Goal: Information Seeking & Learning: Compare options

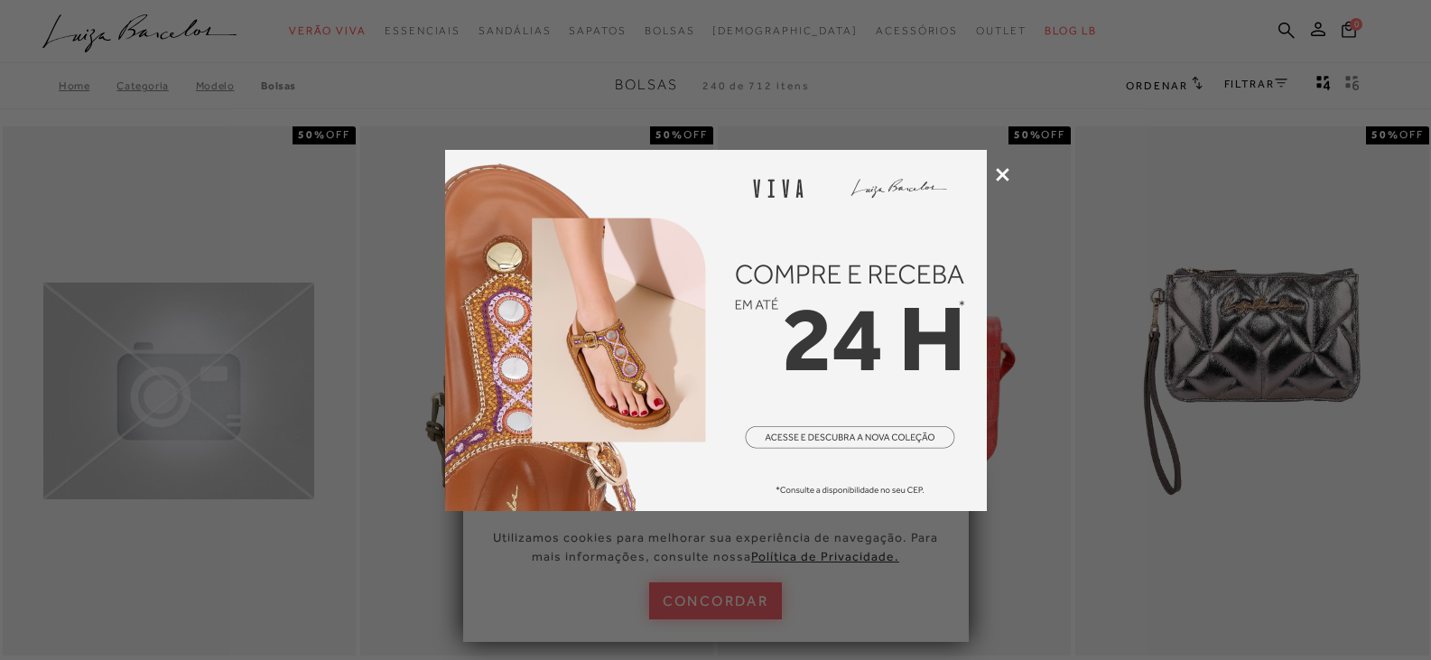
click at [1003, 176] on icon at bounding box center [1003, 175] width 14 height 14
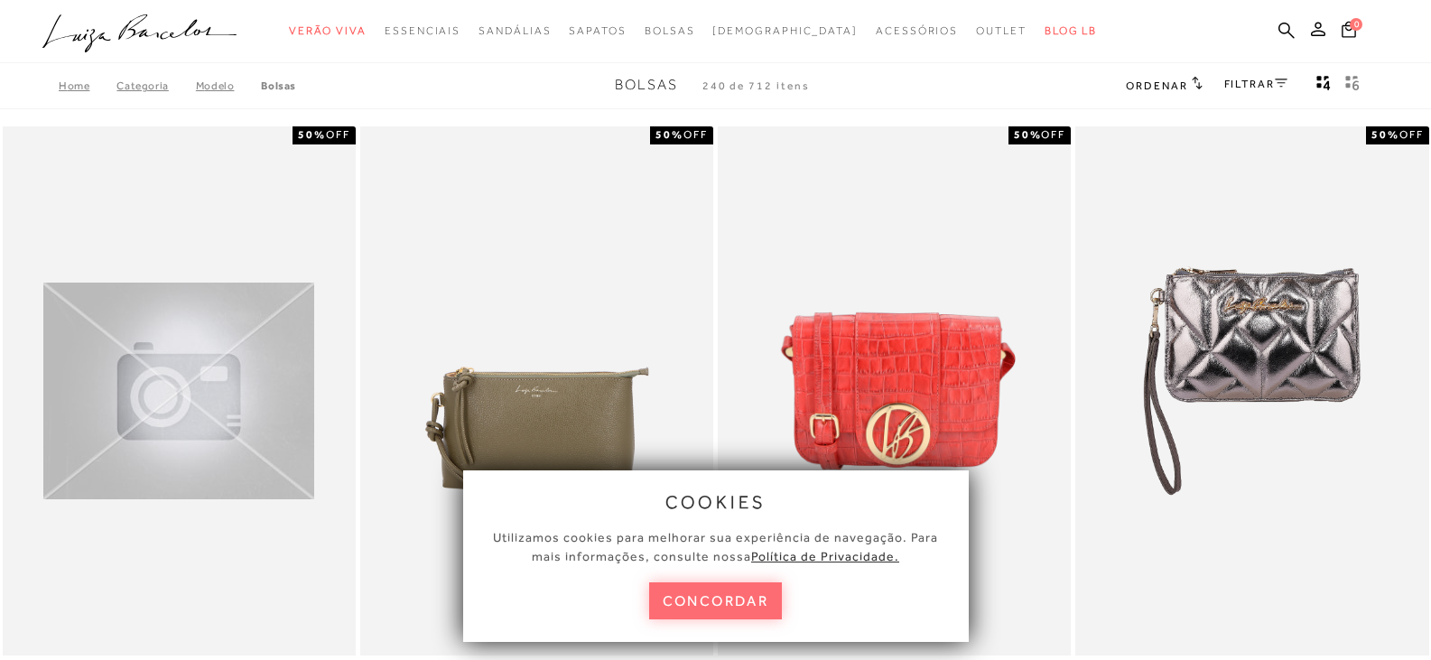
click at [755, 605] on button "concordar" at bounding box center [716, 600] width 134 height 37
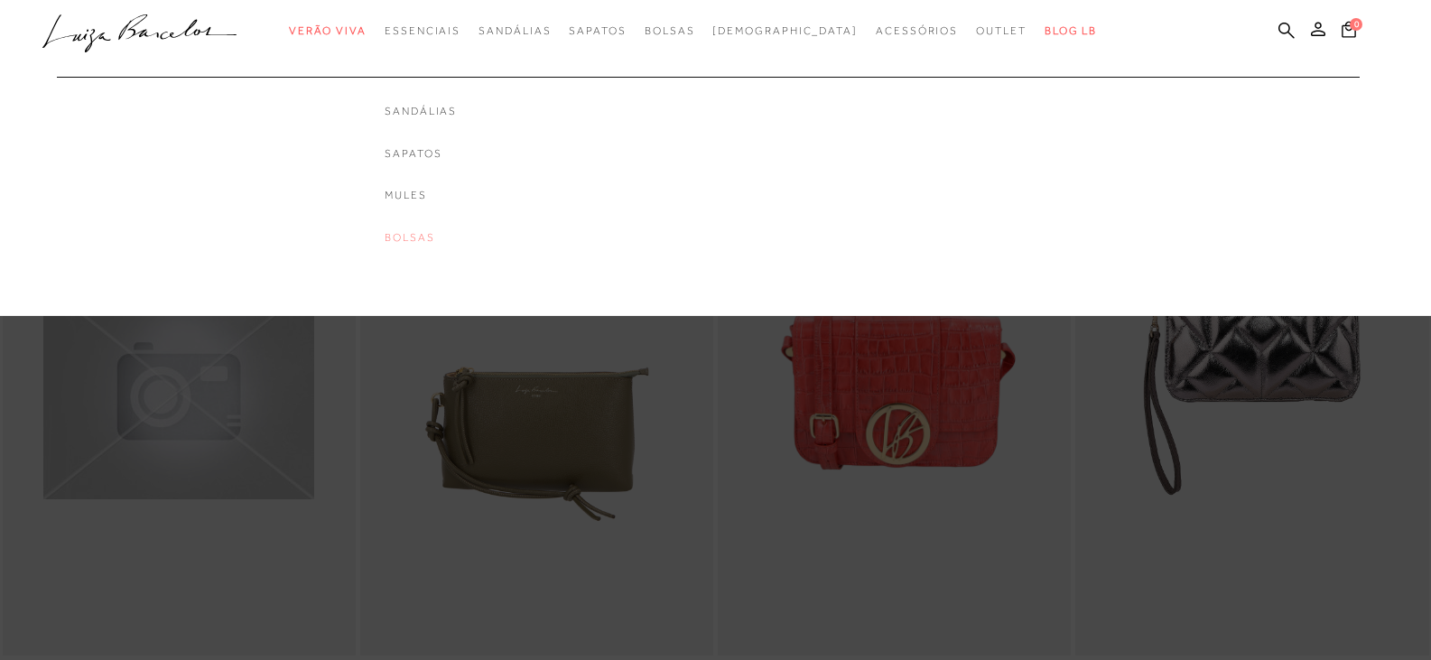
click at [448, 238] on link "Bolsas" at bounding box center [421, 237] width 72 height 15
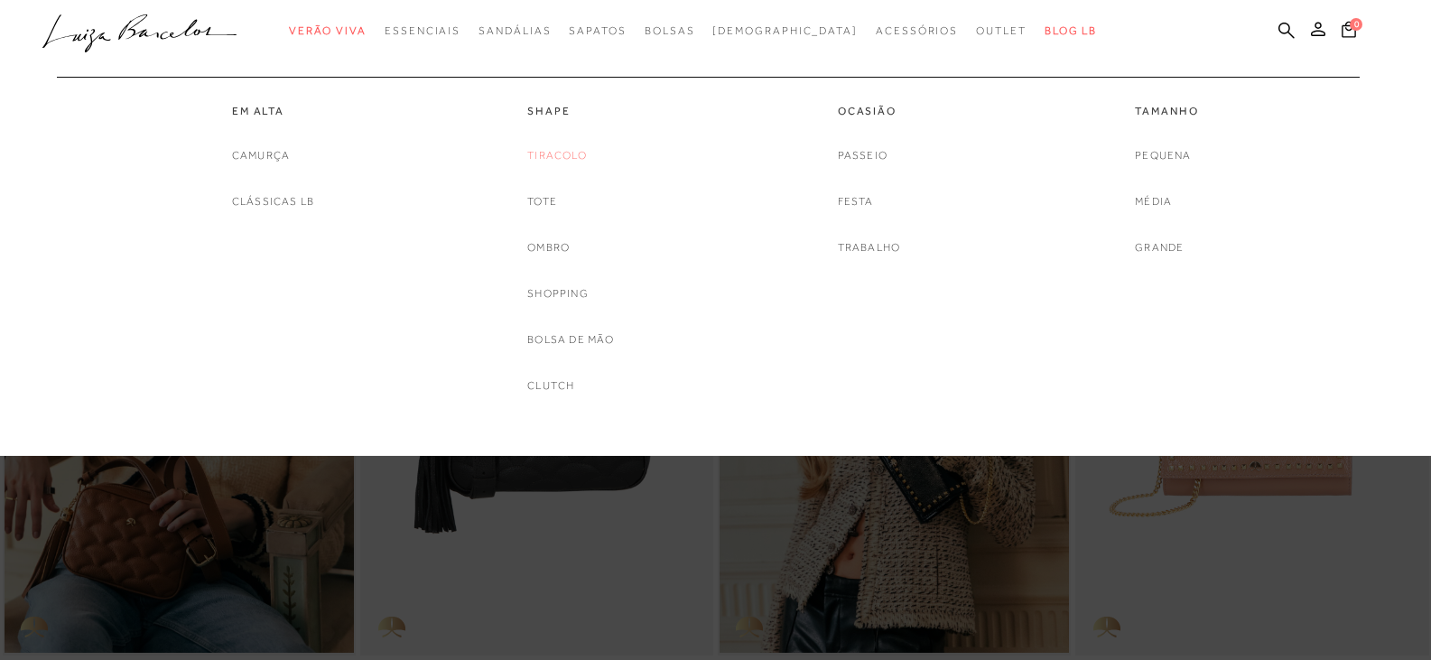
click at [548, 153] on link "Tiracolo" at bounding box center [557, 155] width 60 height 19
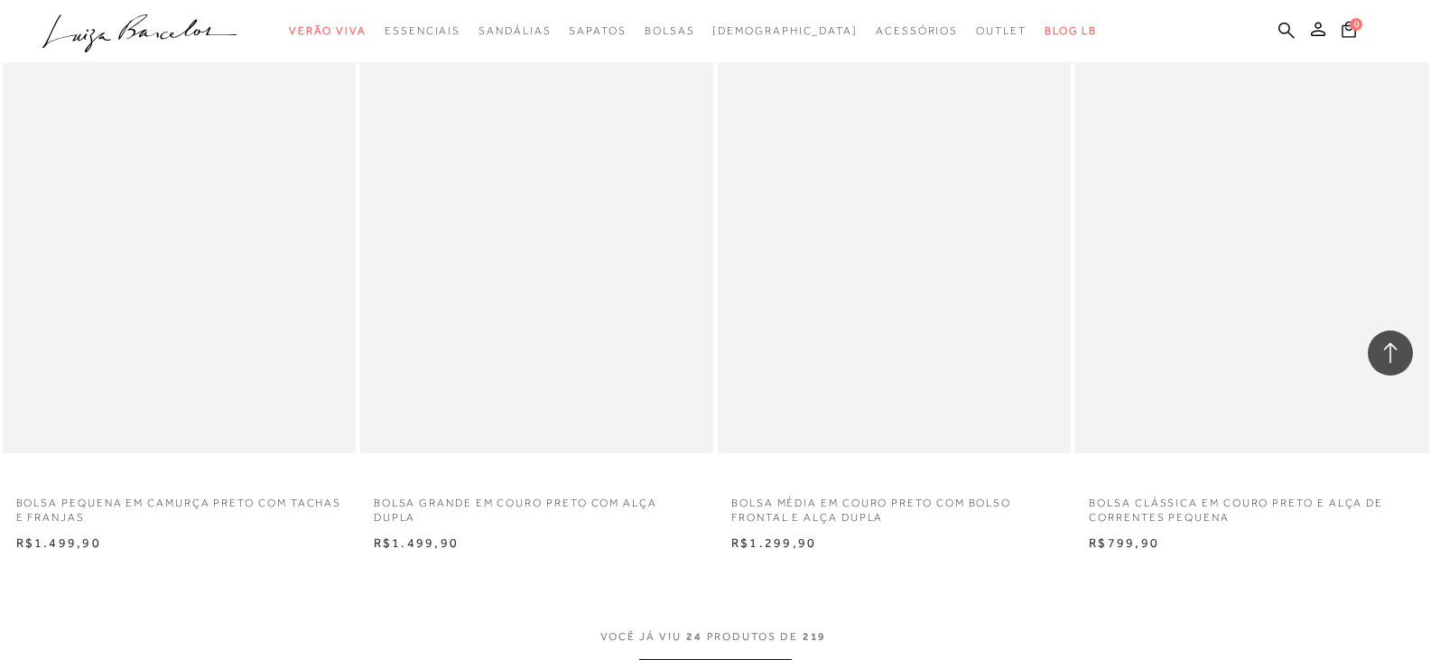
scroll to position [3611, 0]
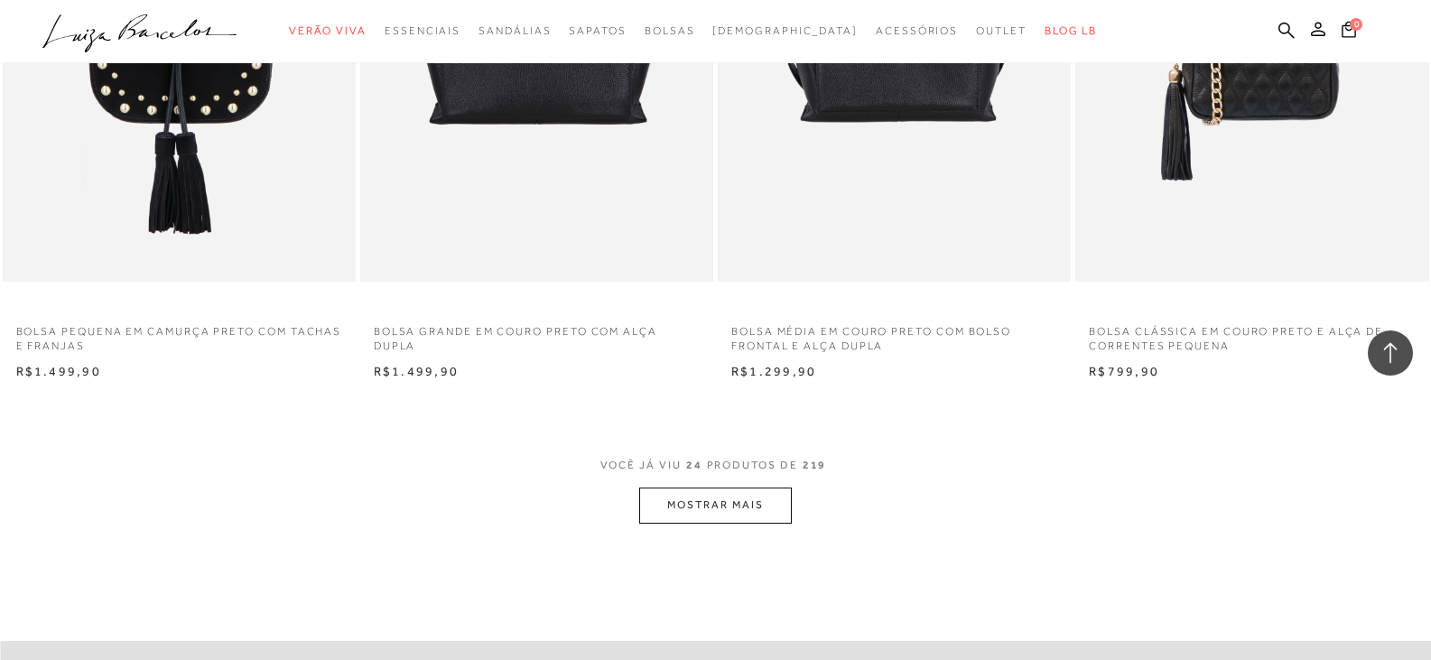
click at [695, 512] on button "MOSTRAR MAIS" at bounding box center [715, 504] width 152 height 35
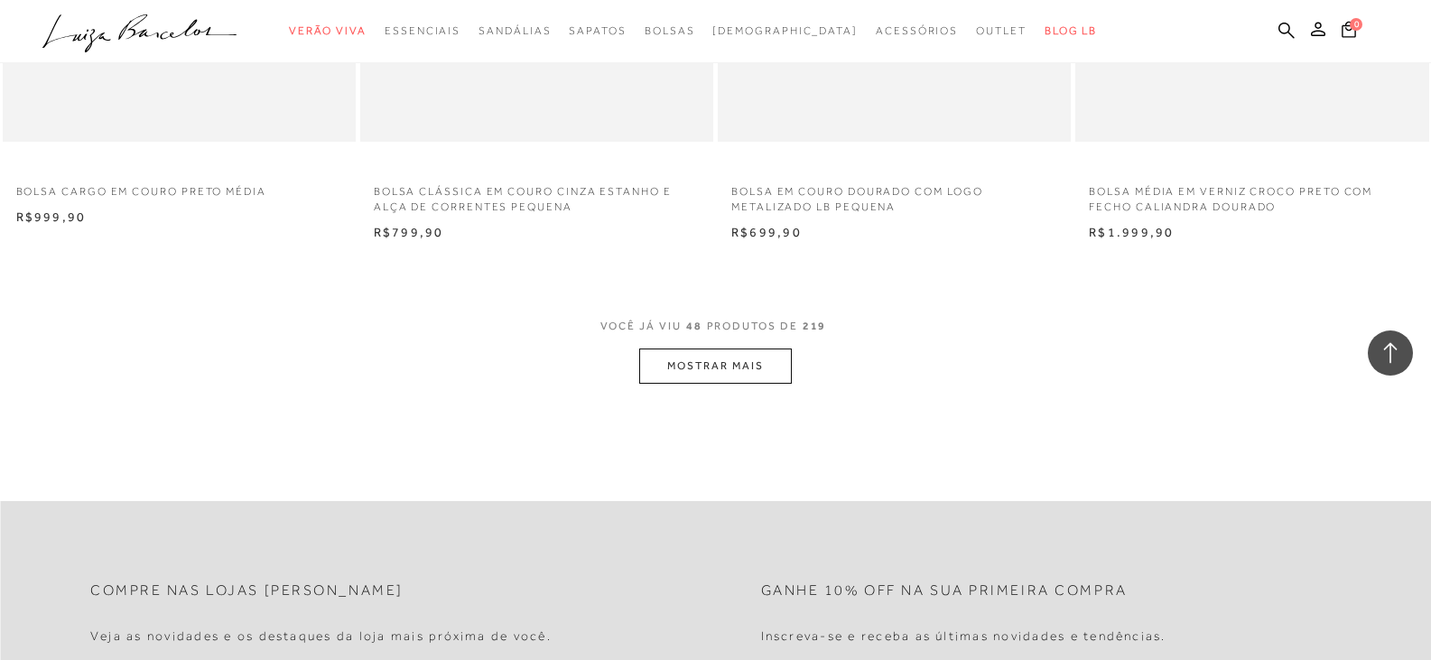
scroll to position [7673, 0]
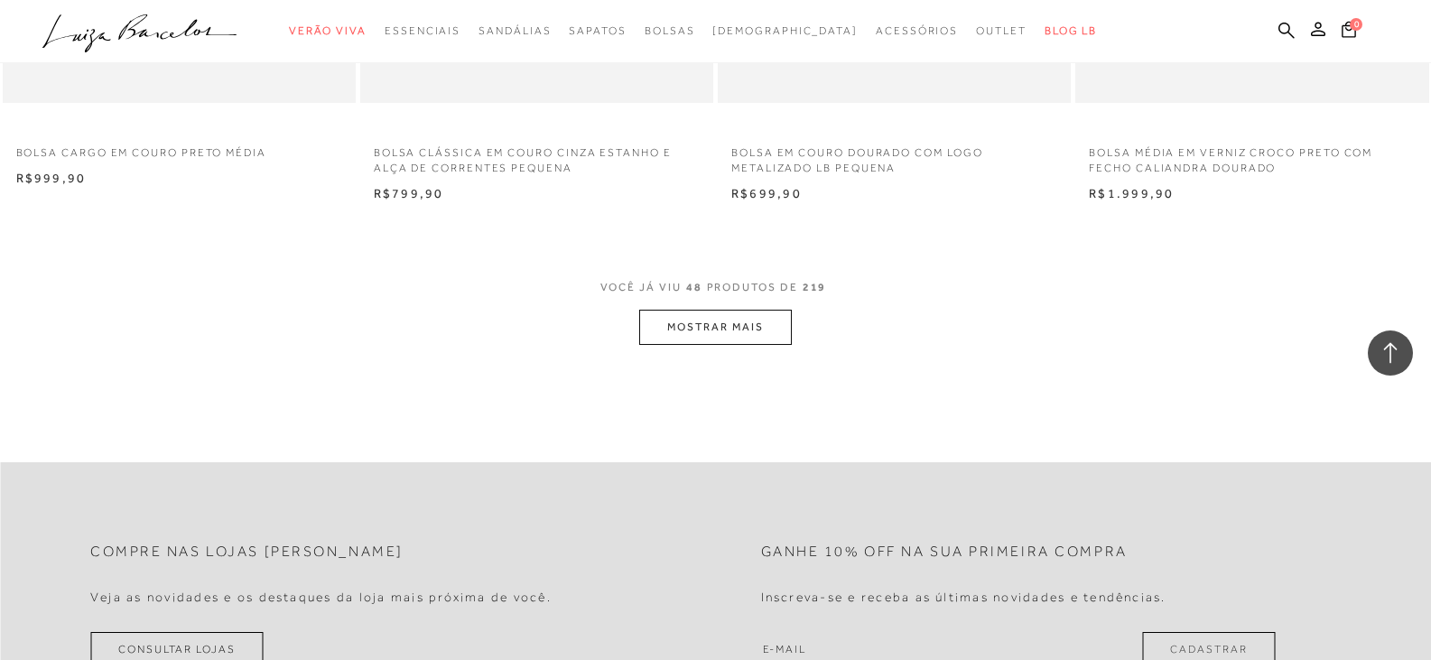
click at [700, 331] on button "MOSTRAR MAIS" at bounding box center [715, 327] width 152 height 35
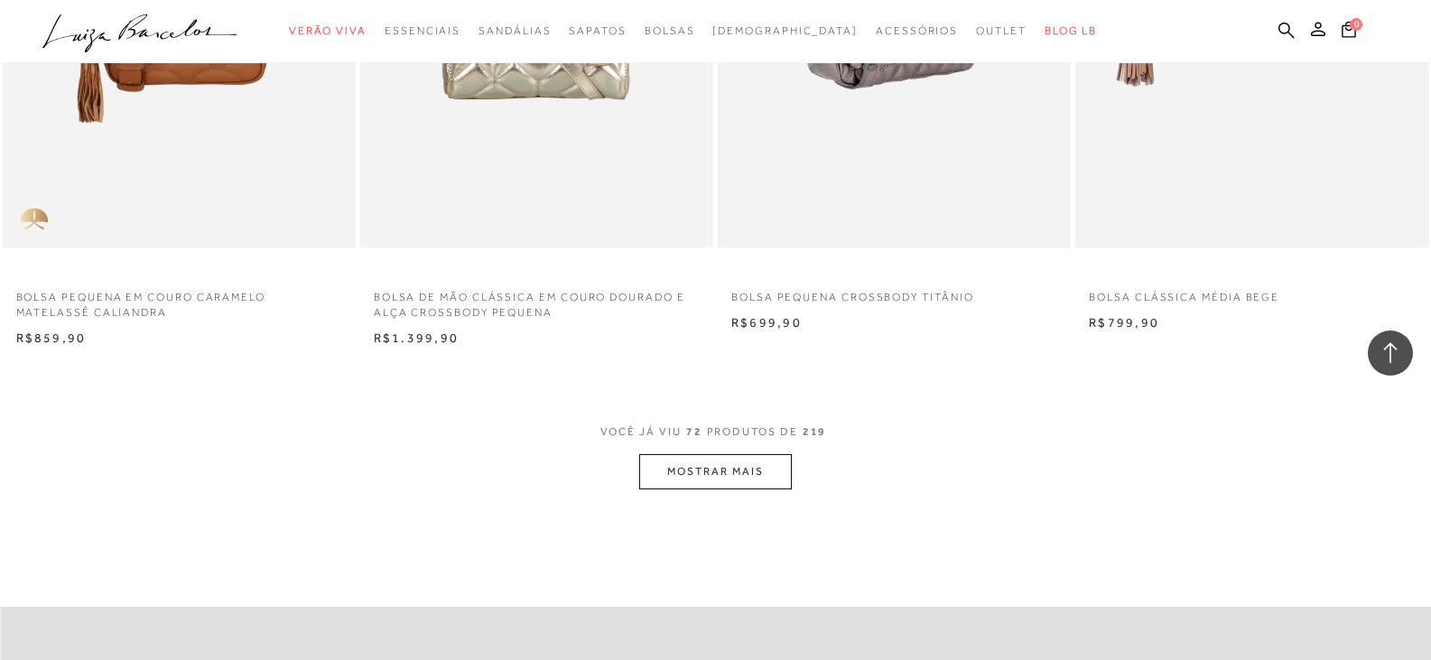
scroll to position [11464, 0]
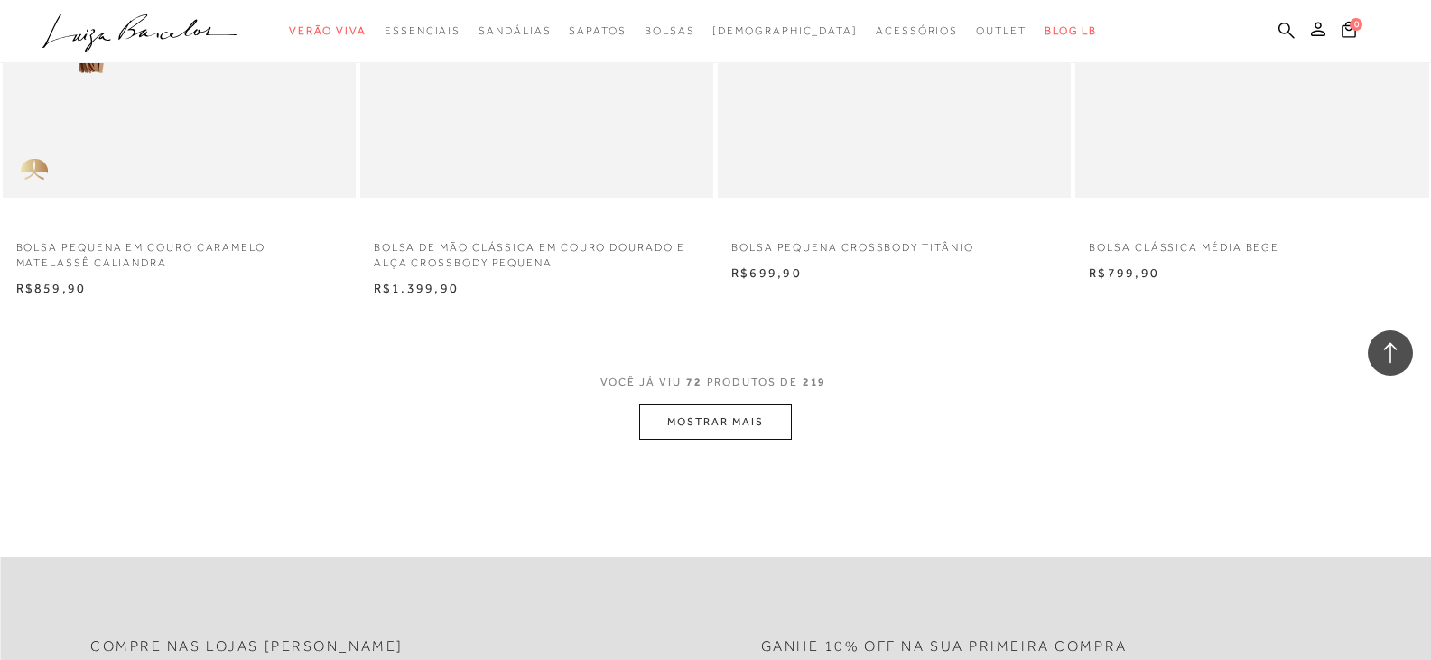
click at [739, 426] on button "MOSTRAR MAIS" at bounding box center [715, 421] width 152 height 35
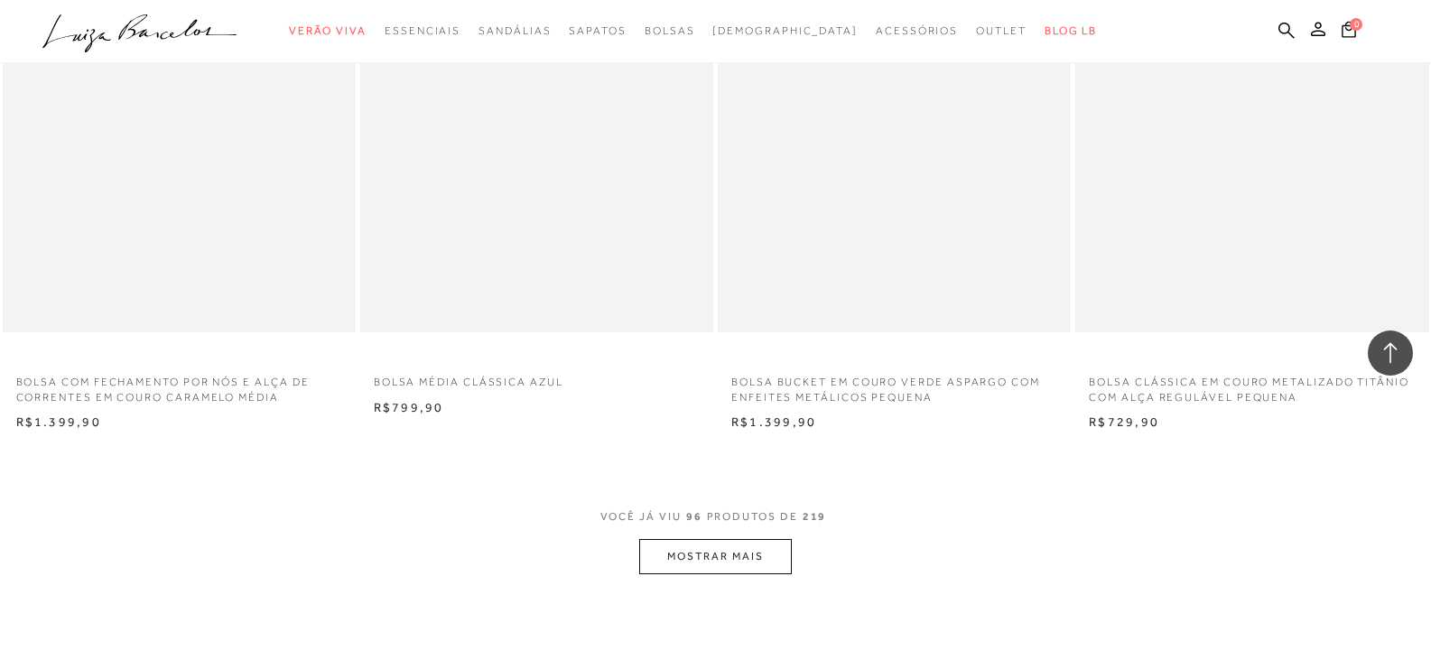
scroll to position [15256, 0]
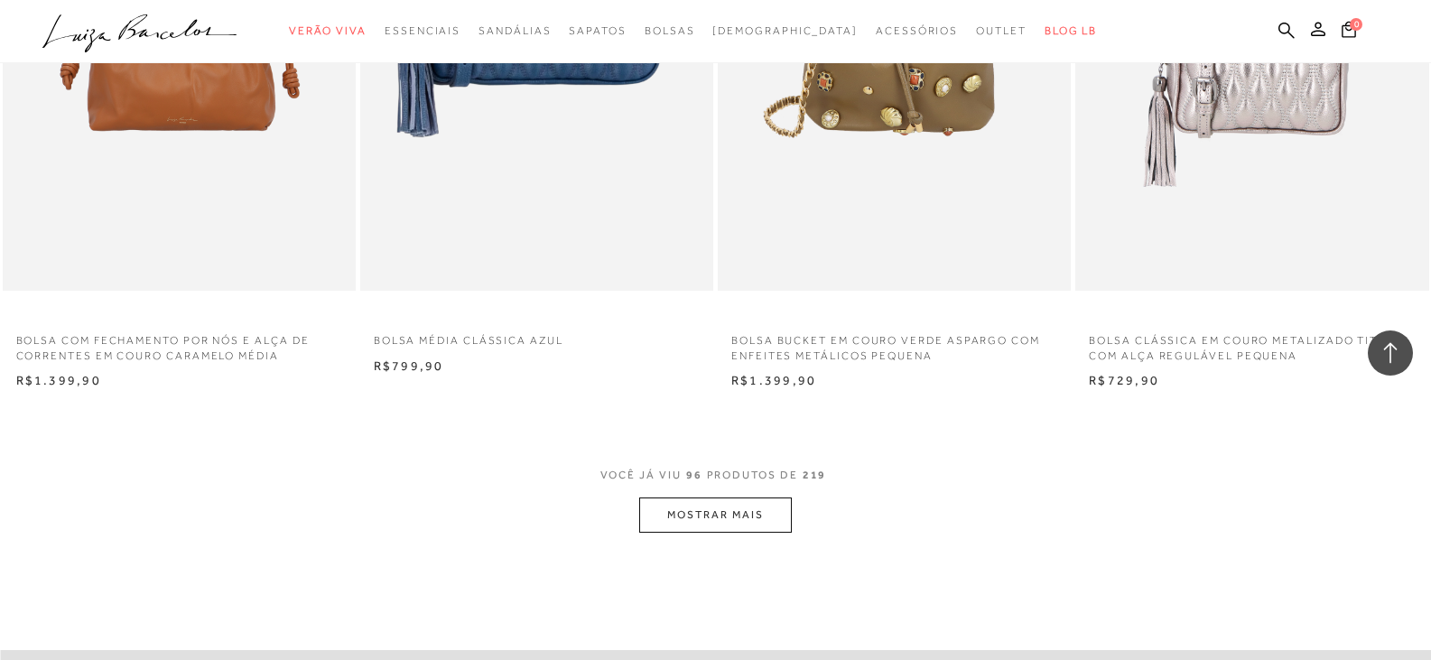
click at [692, 527] on button "MOSTRAR MAIS" at bounding box center [715, 514] width 152 height 35
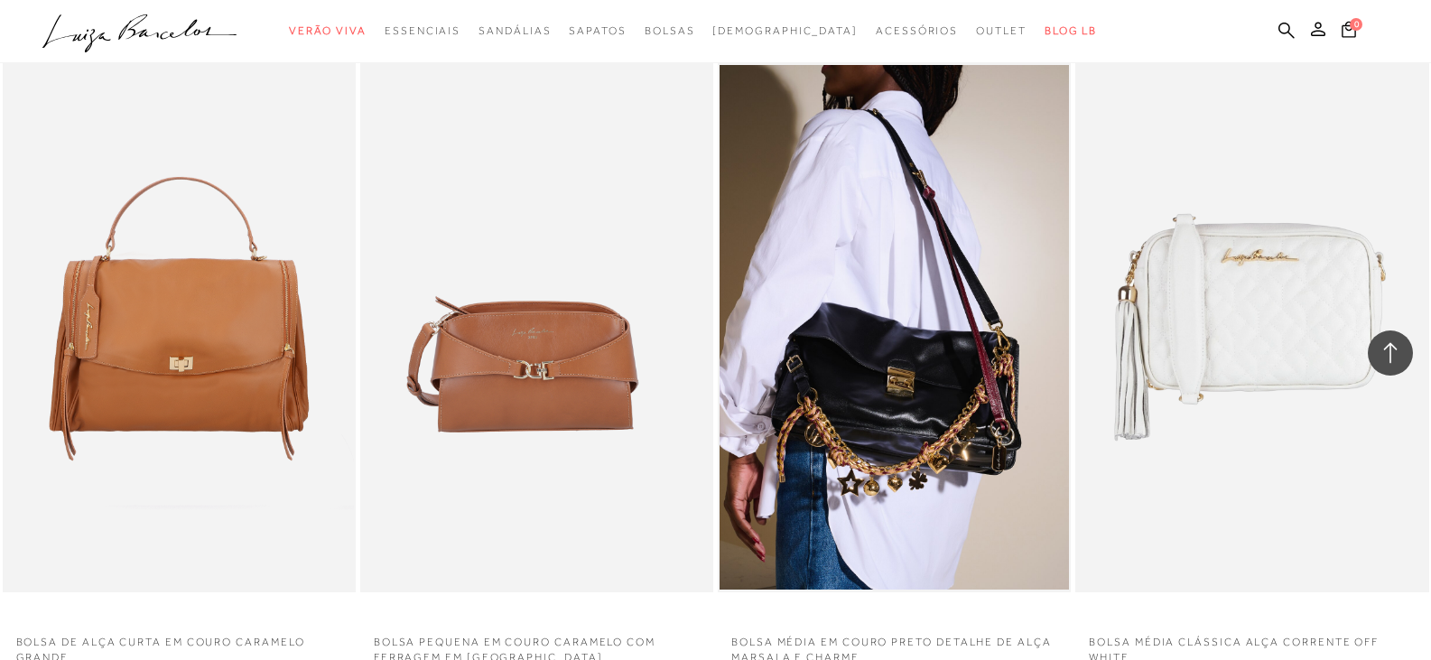
scroll to position [16339, 0]
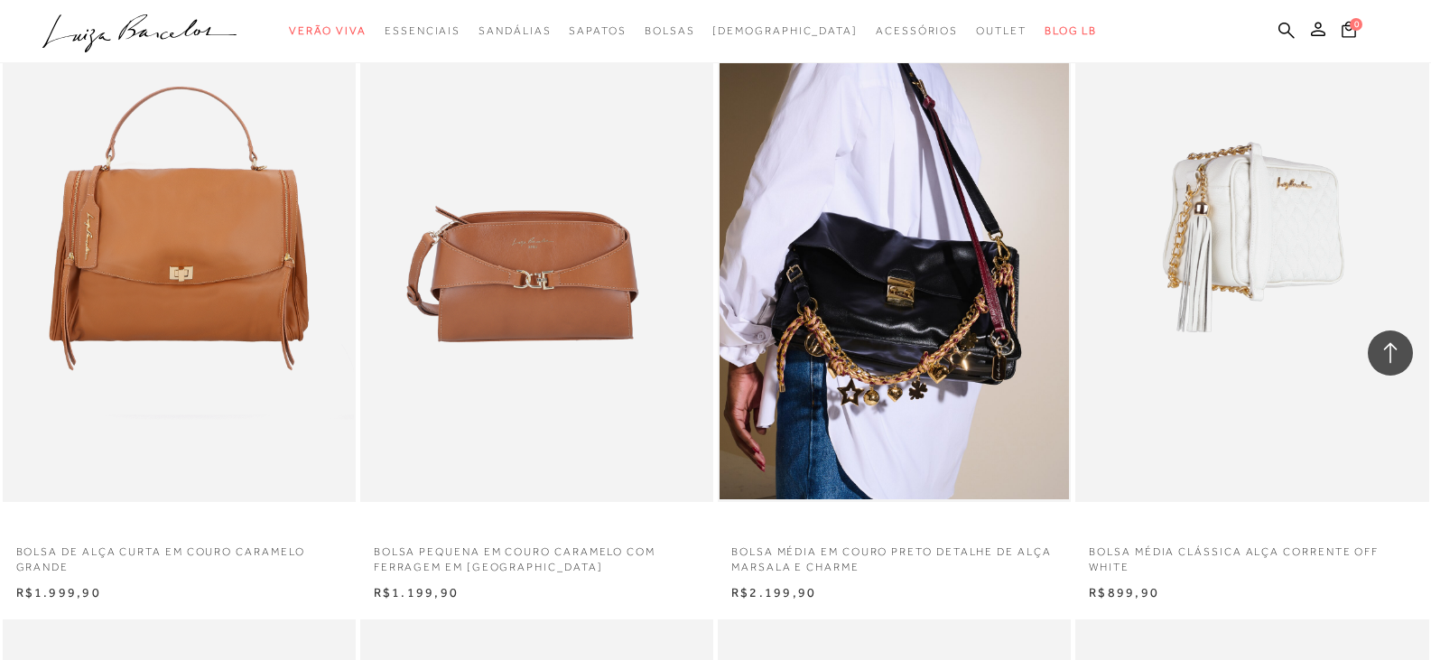
click at [1310, 236] on img at bounding box center [1252, 237] width 351 height 530
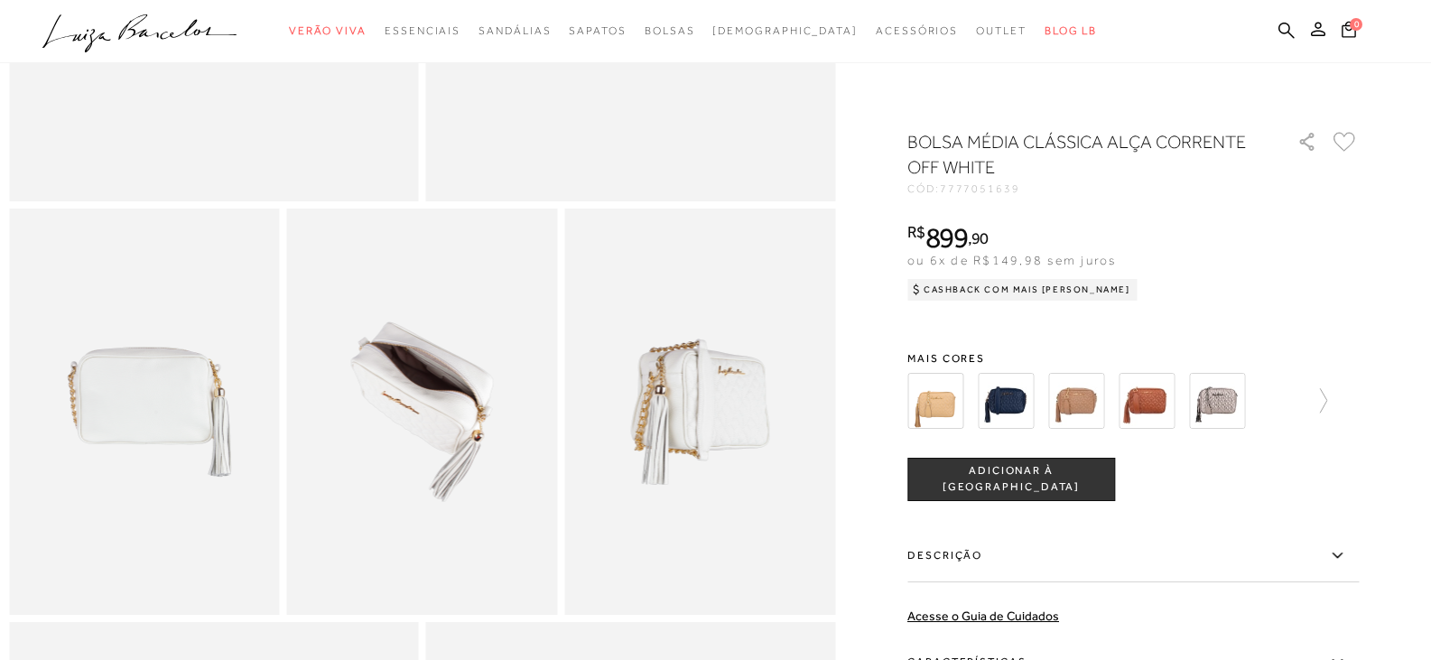
scroll to position [542, 0]
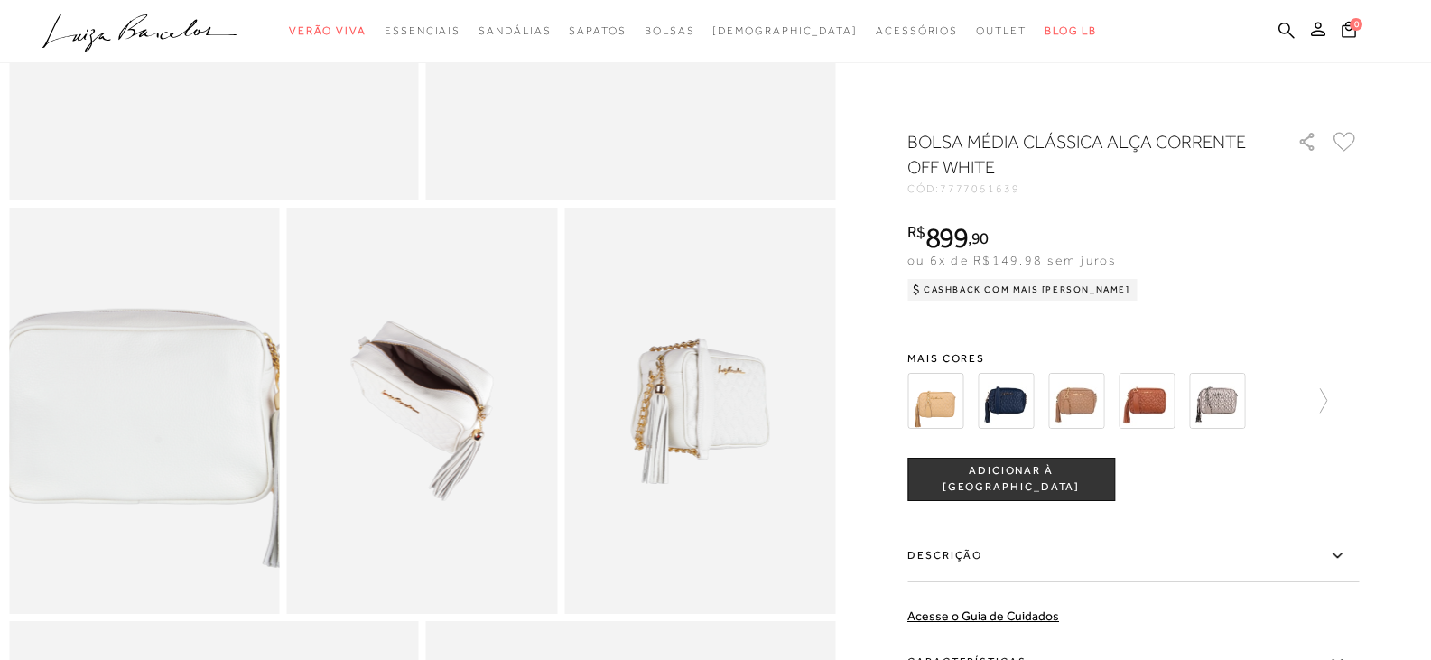
click at [150, 396] on img at bounding box center [134, 438] width 541 height 812
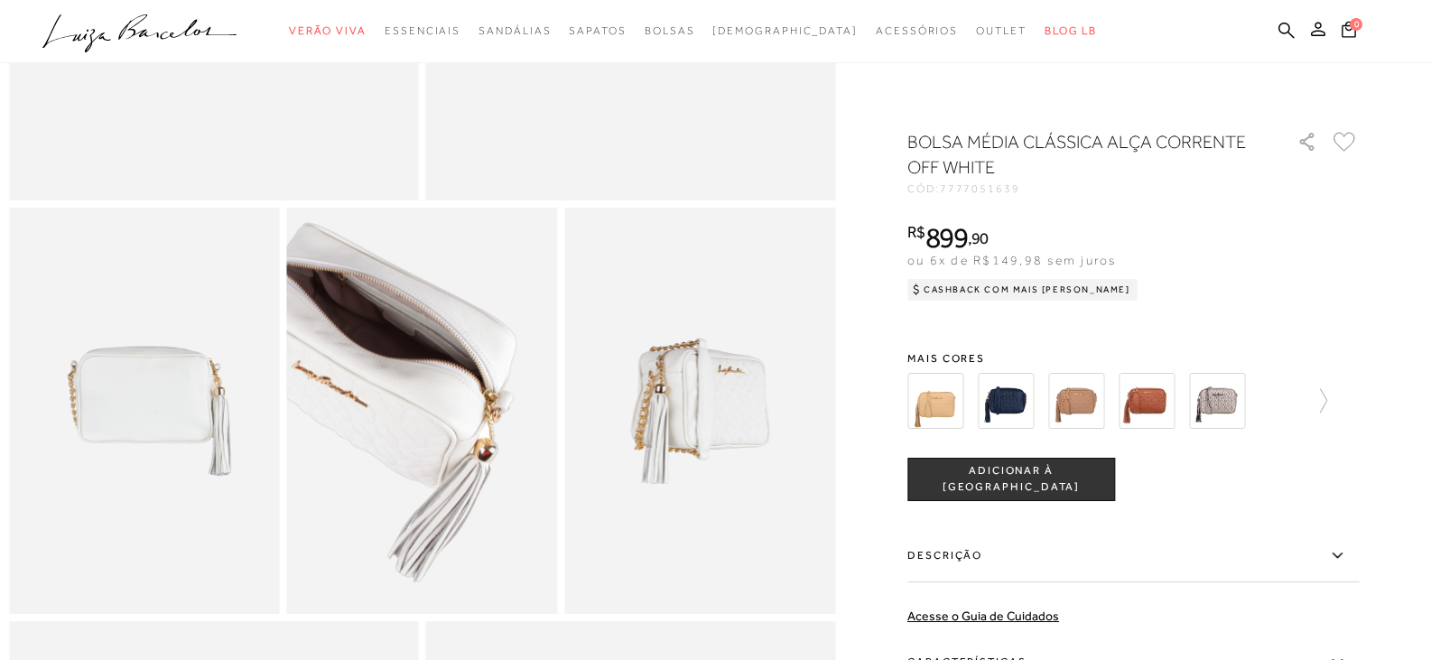
click at [471, 433] on img at bounding box center [373, 402] width 541 height 812
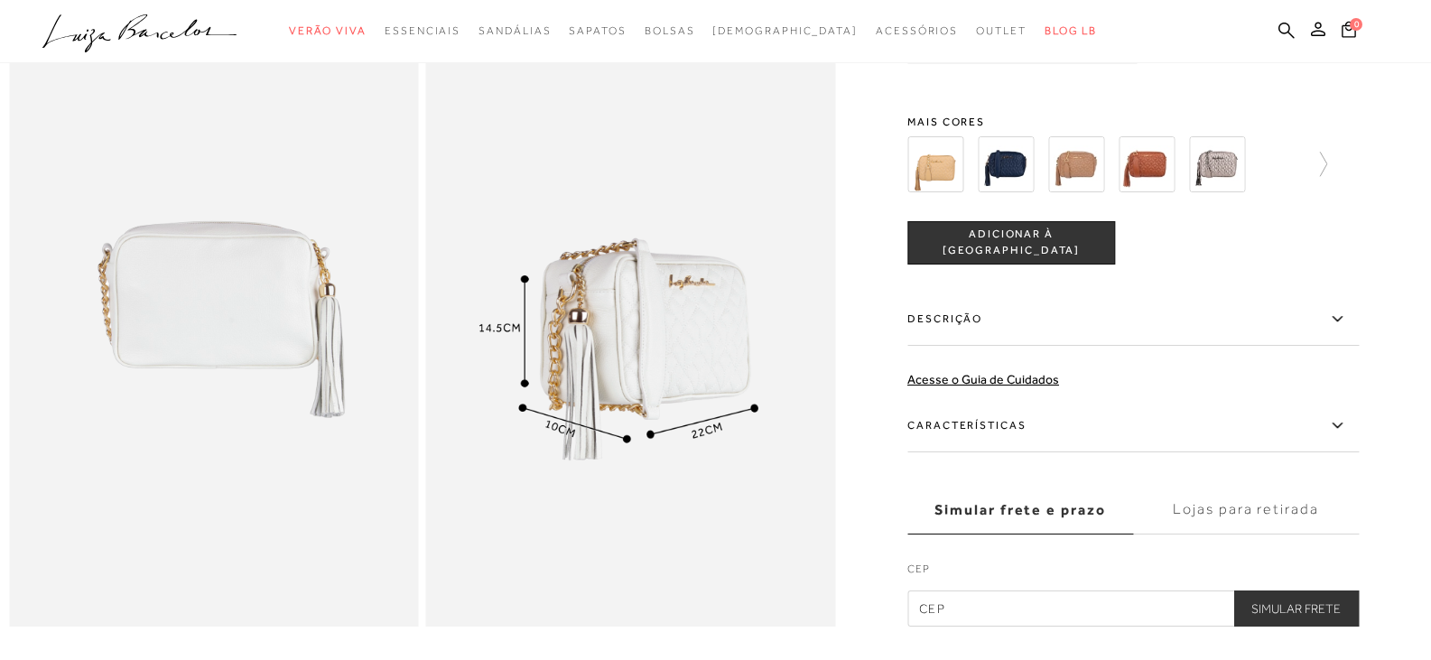
scroll to position [1174, 0]
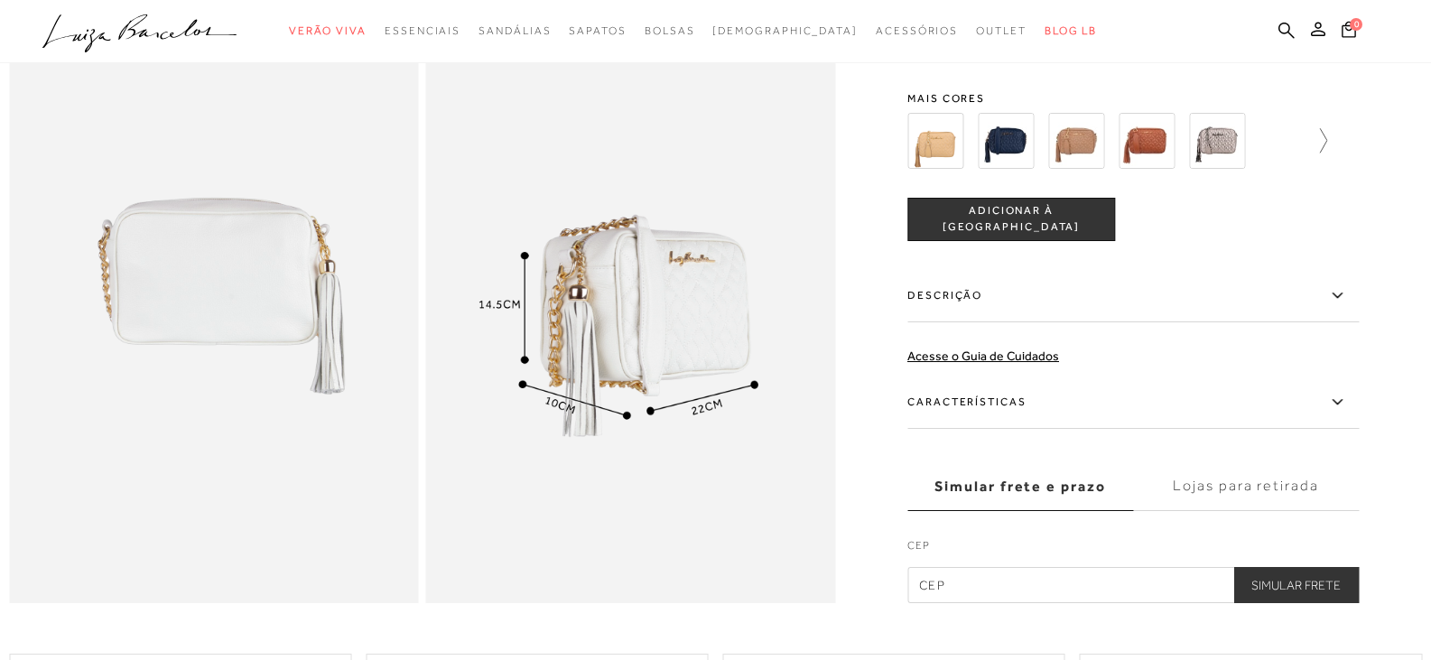
click at [1326, 153] on icon at bounding box center [1314, 140] width 25 height 25
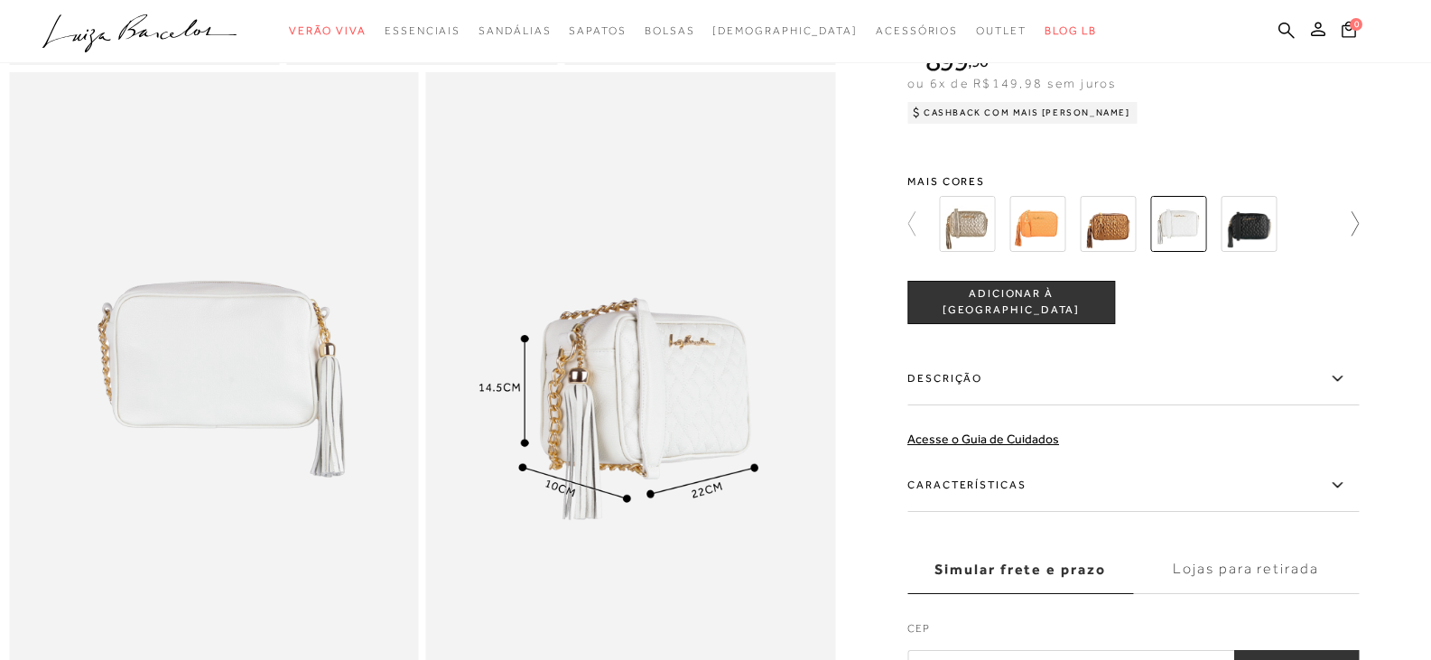
scroll to position [1083, 0]
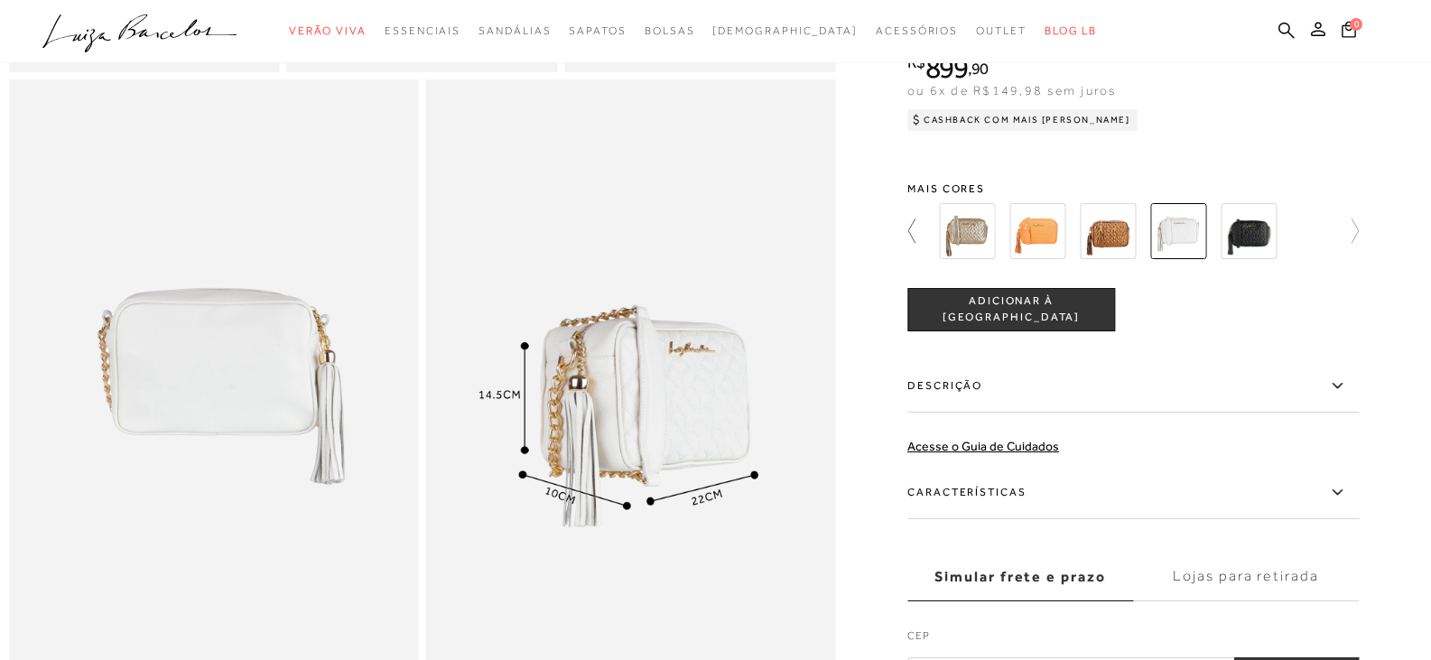
click at [915, 244] on icon at bounding box center [919, 230] width 25 height 25
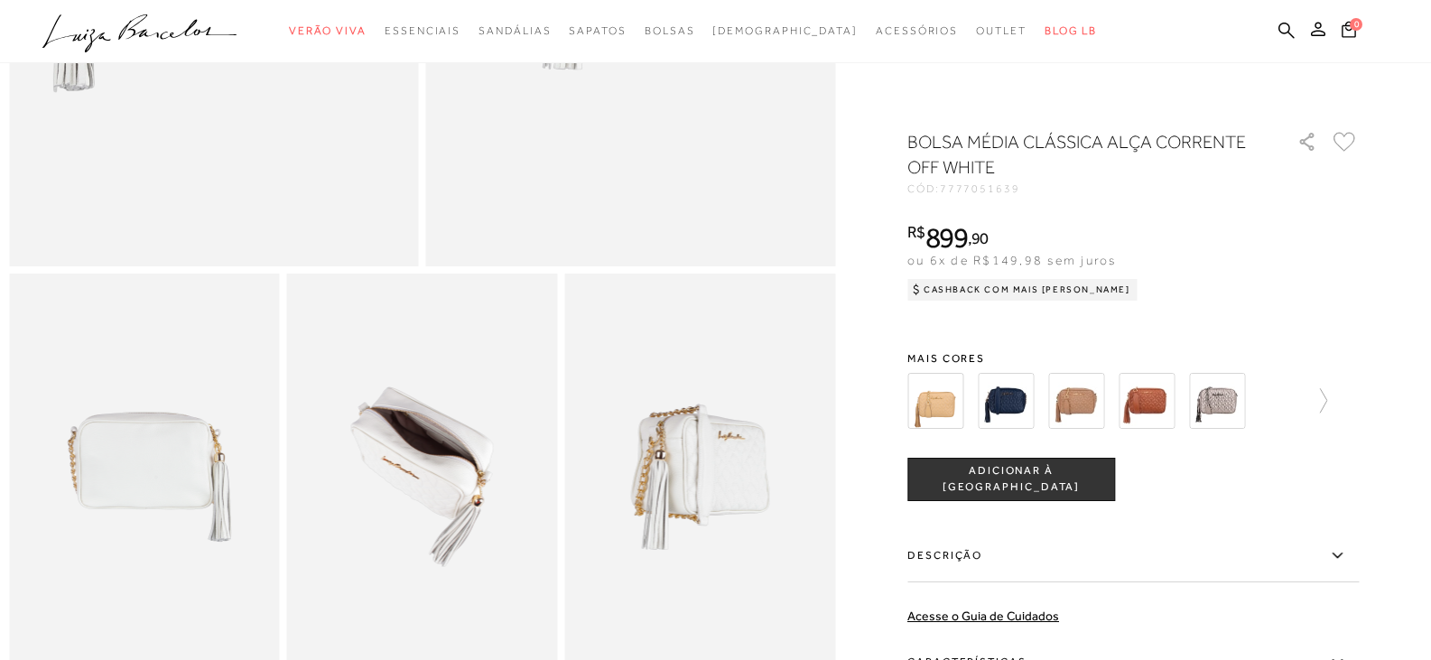
scroll to position [451, 0]
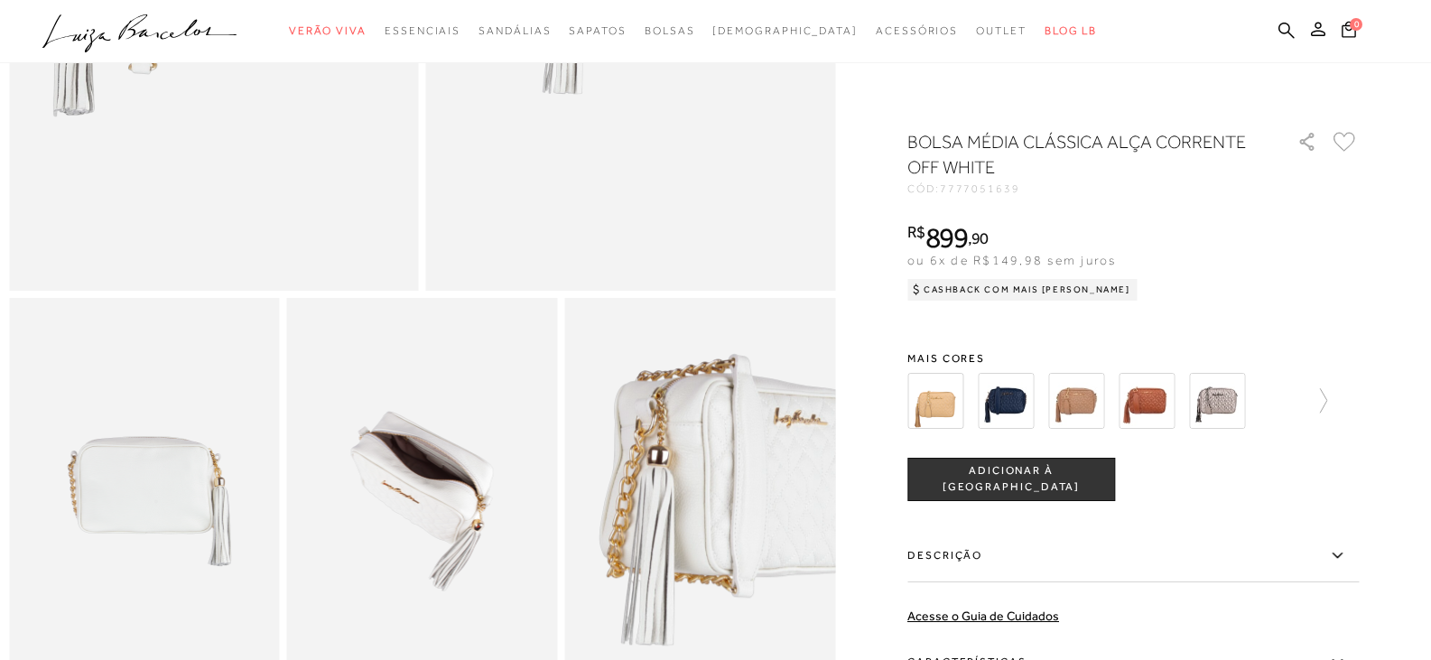
click at [666, 516] on img at bounding box center [737, 500] width 541 height 812
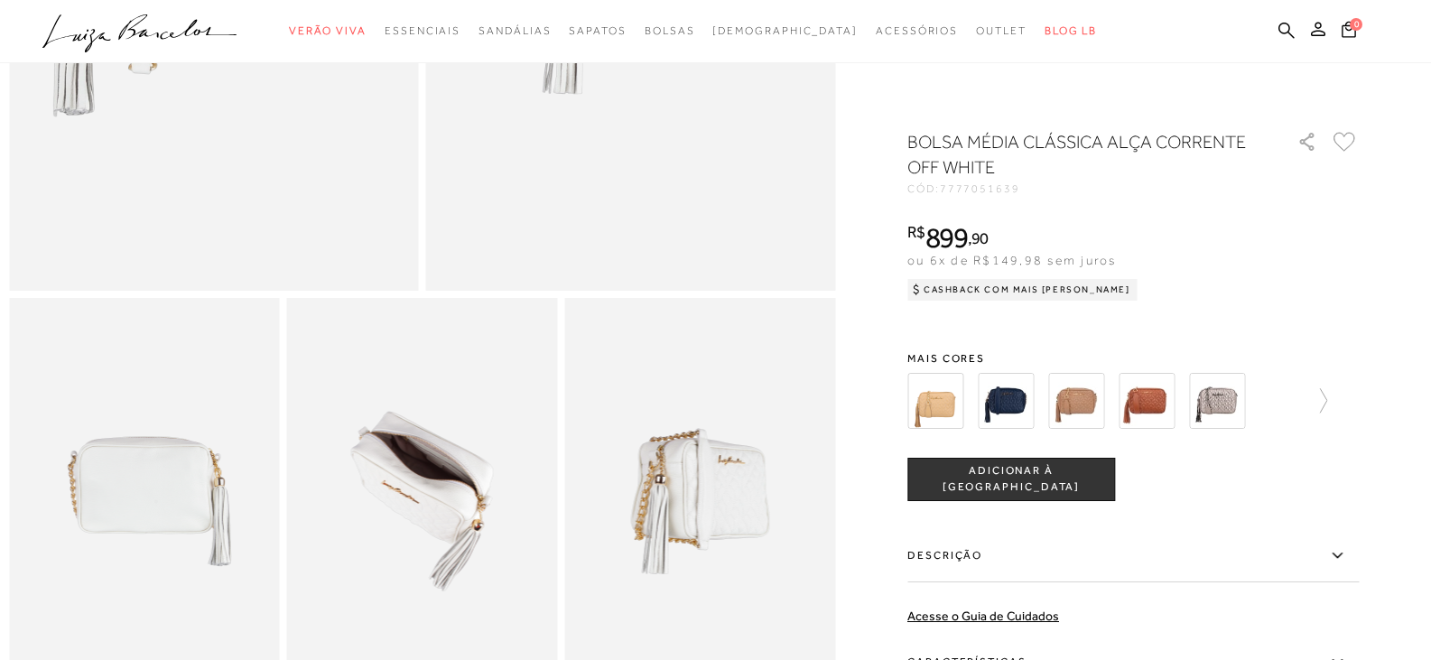
click at [459, 498] on img at bounding box center [422, 501] width 271 height 406
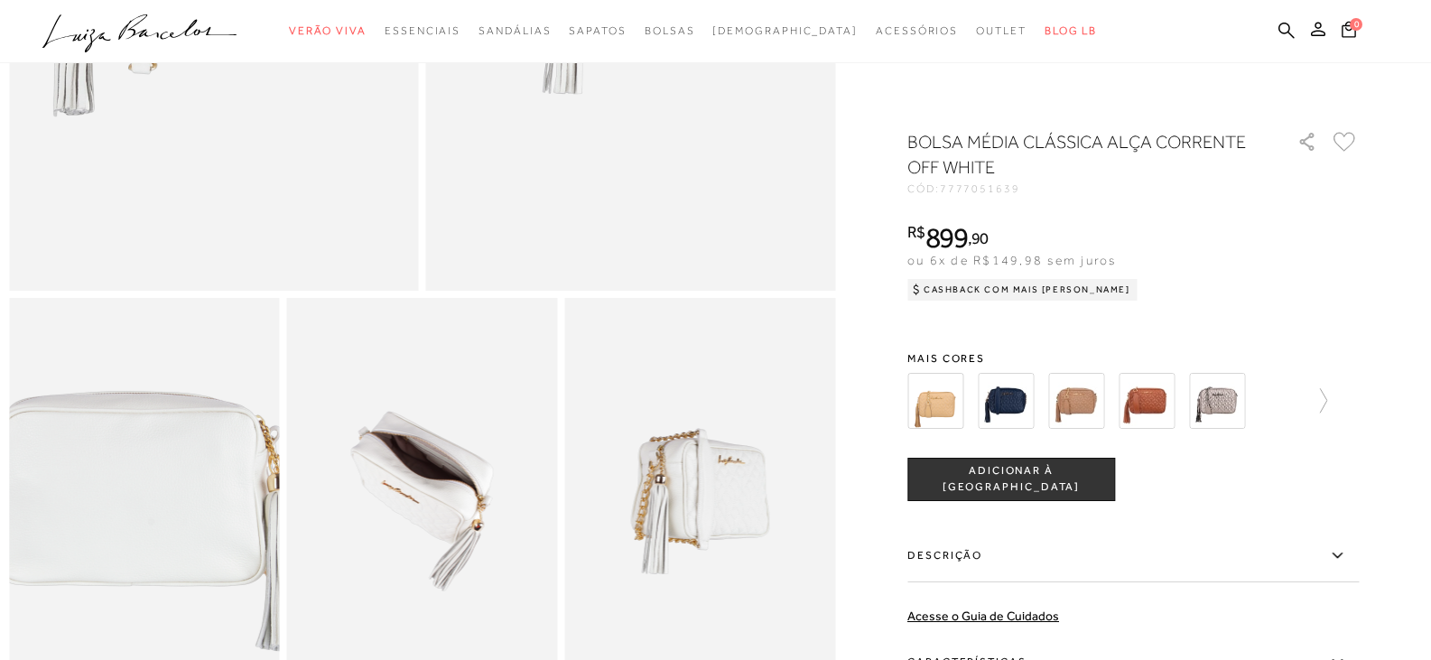
click at [157, 495] on img at bounding box center [126, 521] width 541 height 812
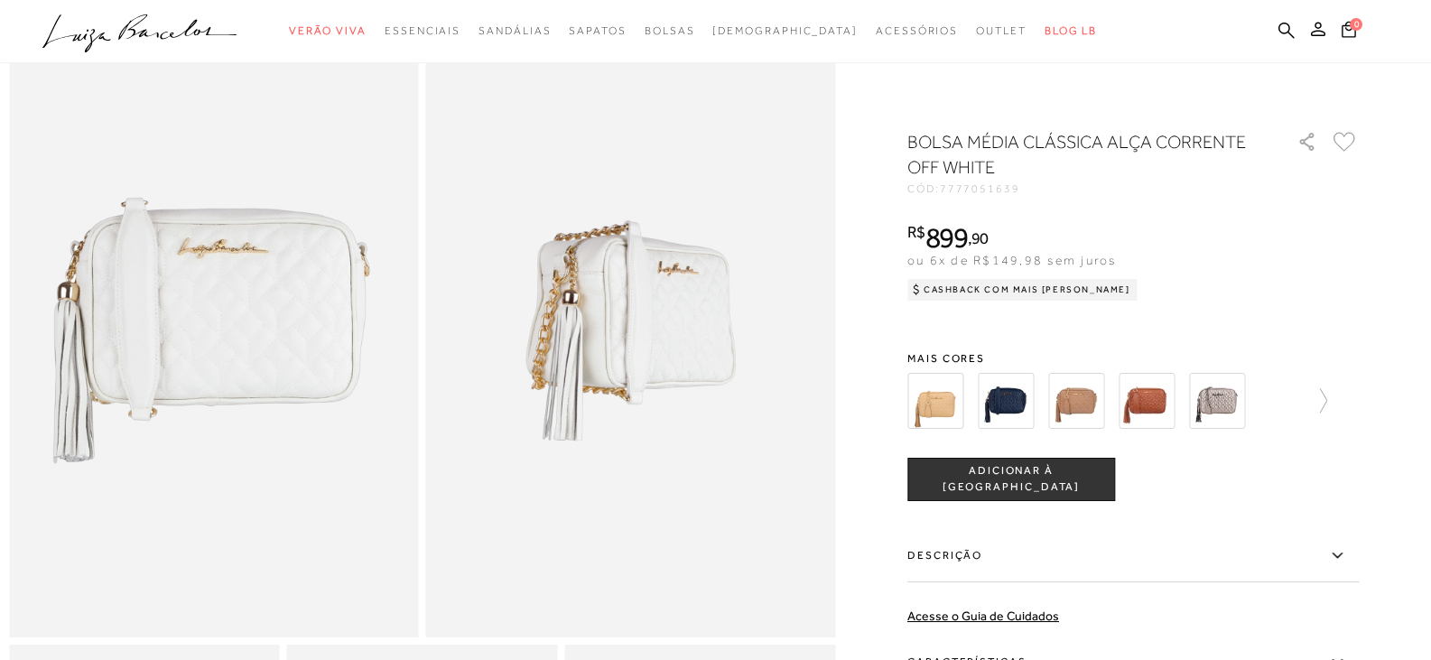
scroll to position [0, 0]
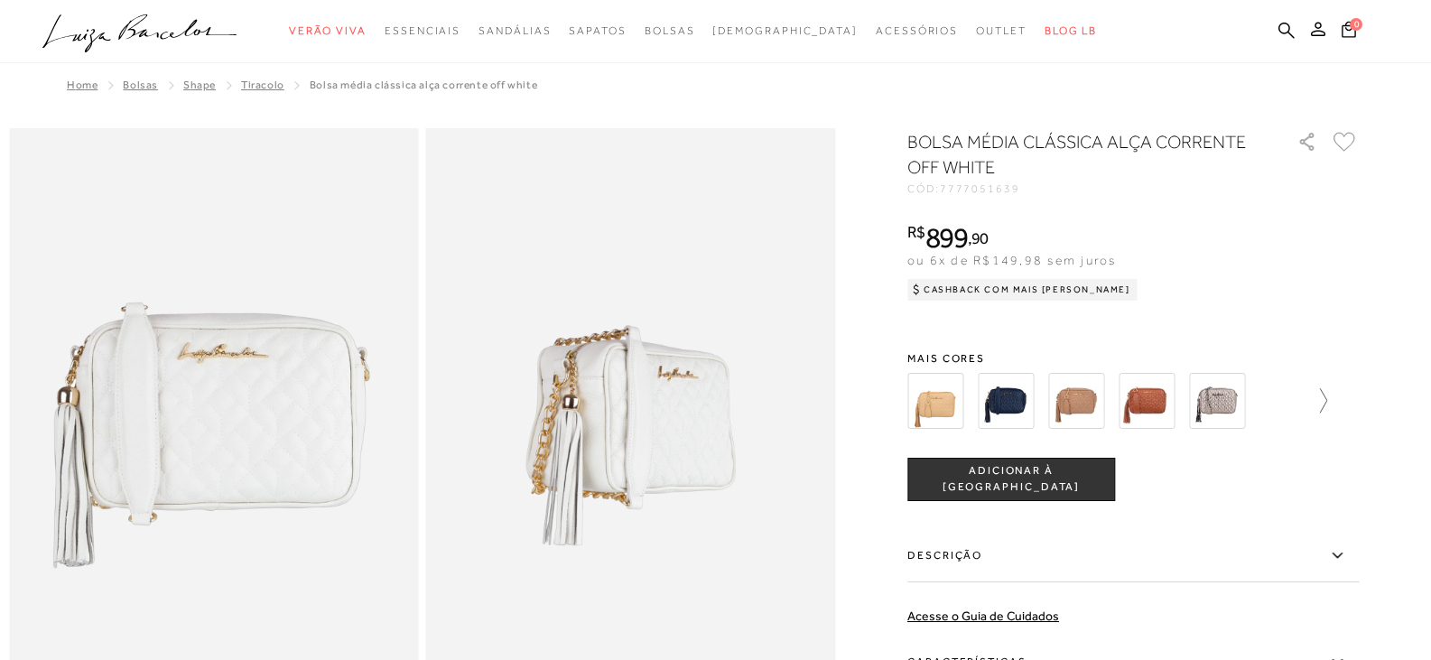
click at [1327, 404] on icon at bounding box center [1314, 400] width 25 height 25
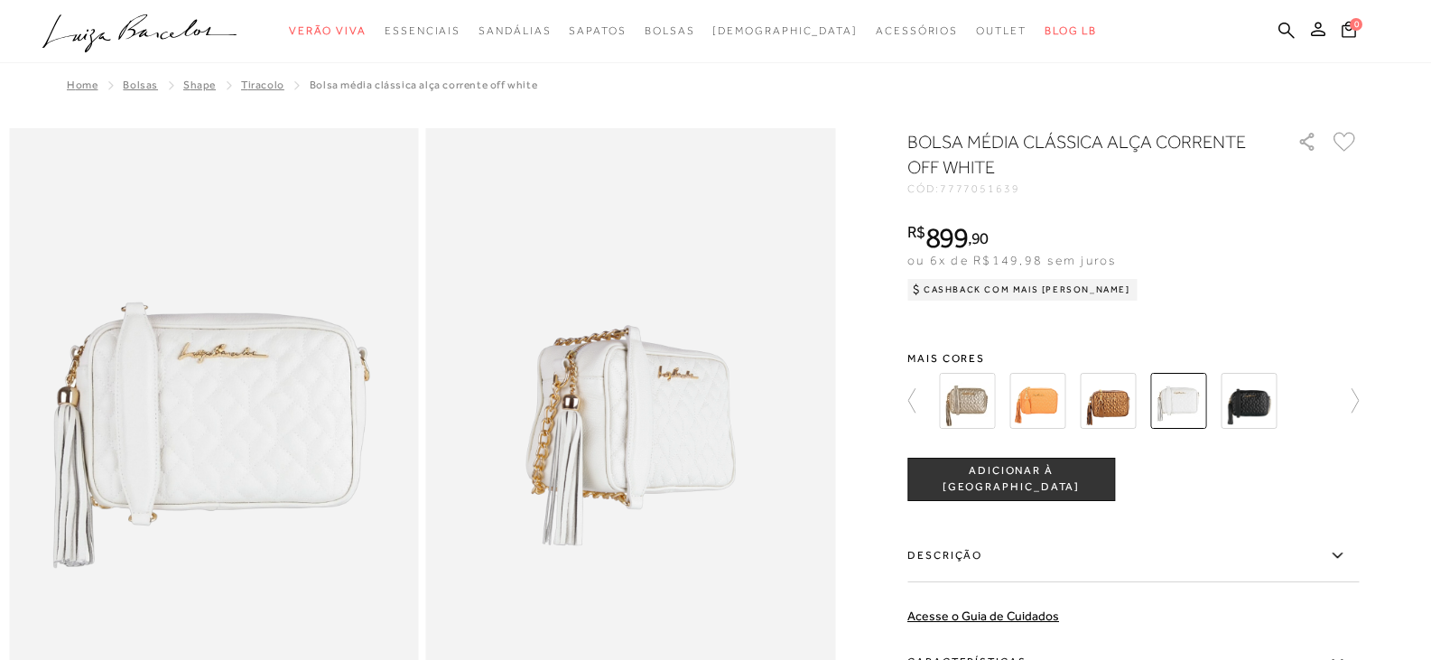
click at [1252, 403] on img at bounding box center [1248, 401] width 56 height 56
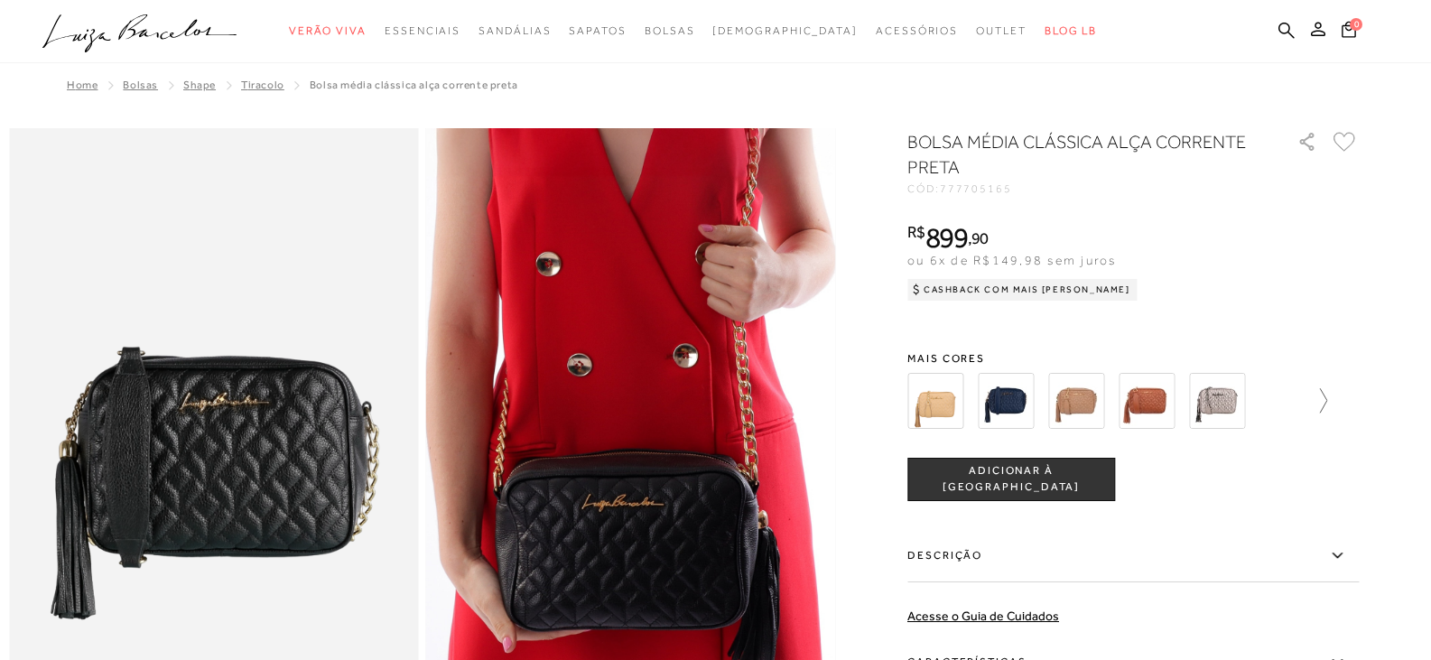
click at [1327, 399] on icon at bounding box center [1314, 400] width 25 height 25
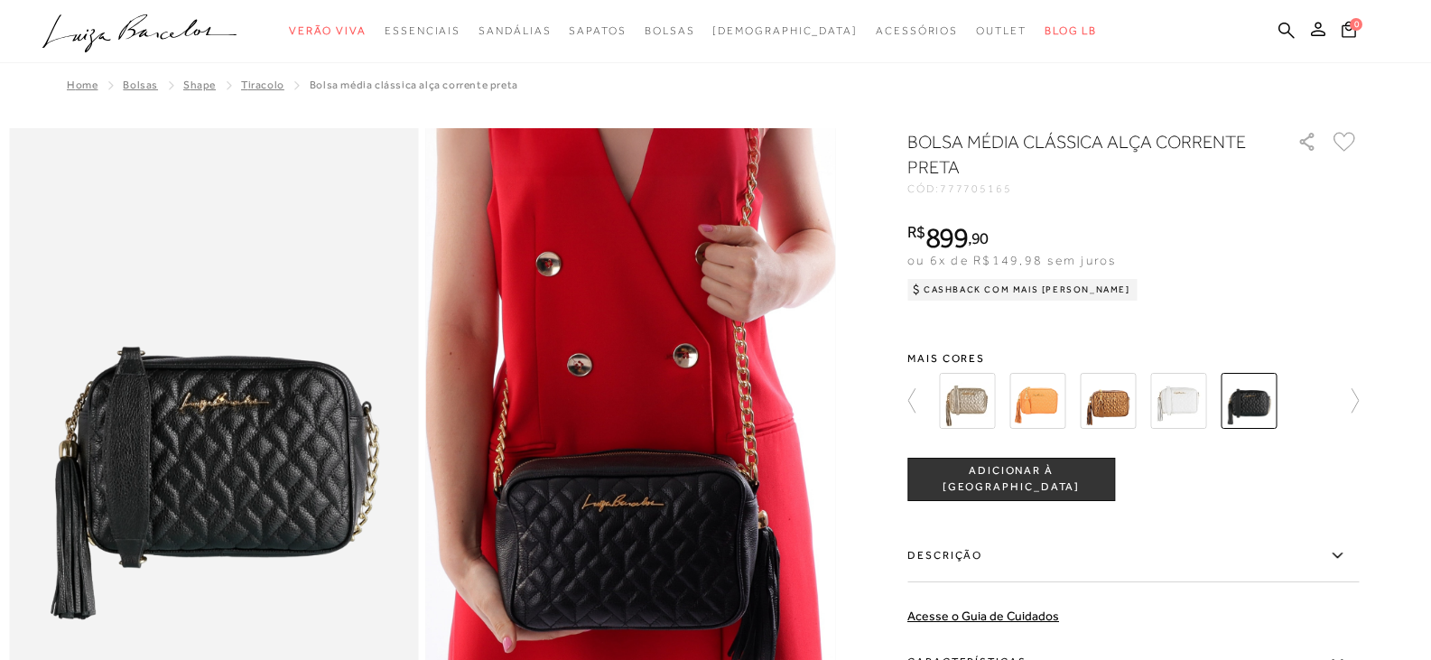
click at [1123, 404] on img at bounding box center [1108, 401] width 56 height 56
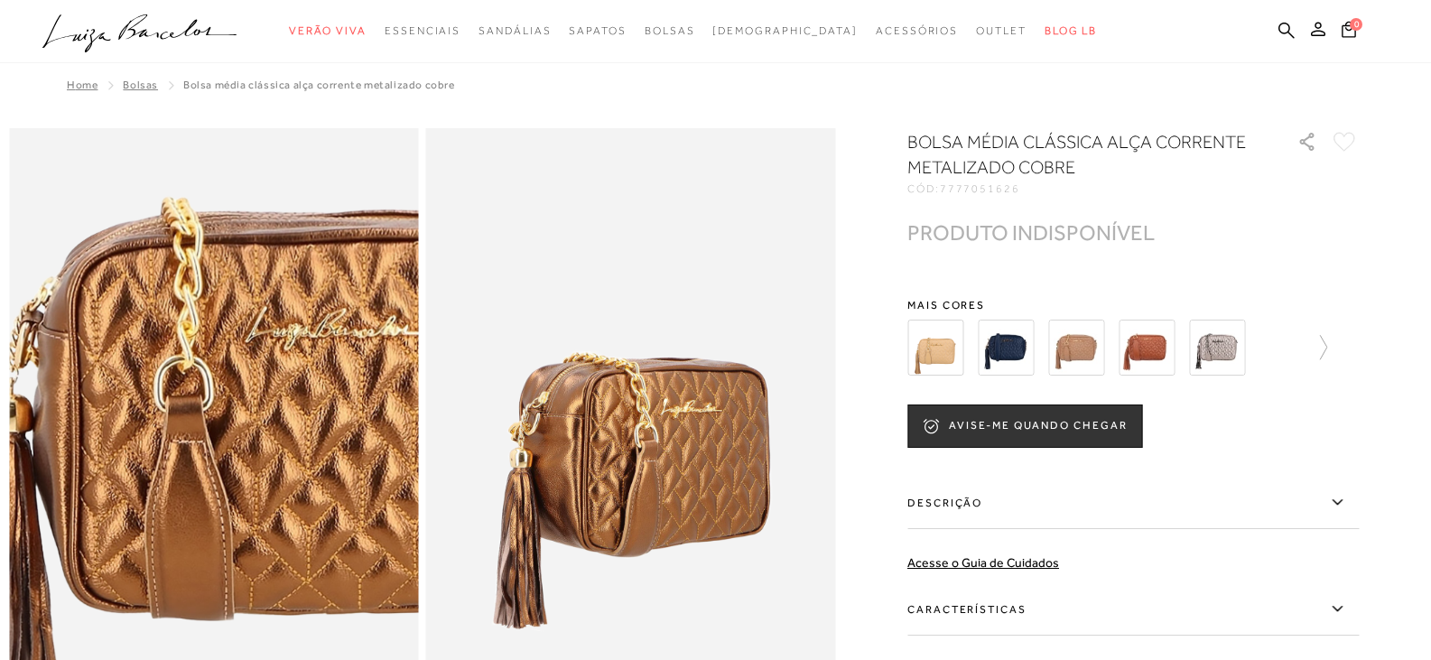
scroll to position [90, 0]
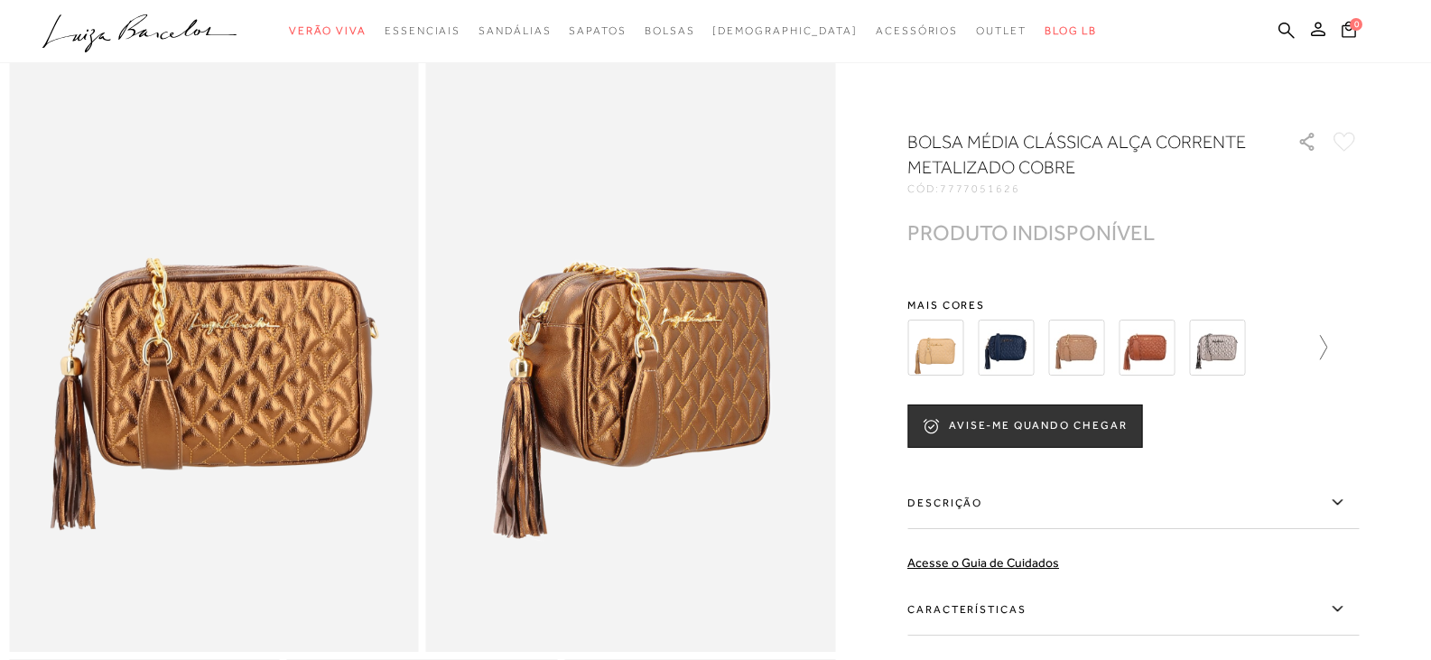
click at [1327, 348] on icon at bounding box center [1323, 347] width 7 height 24
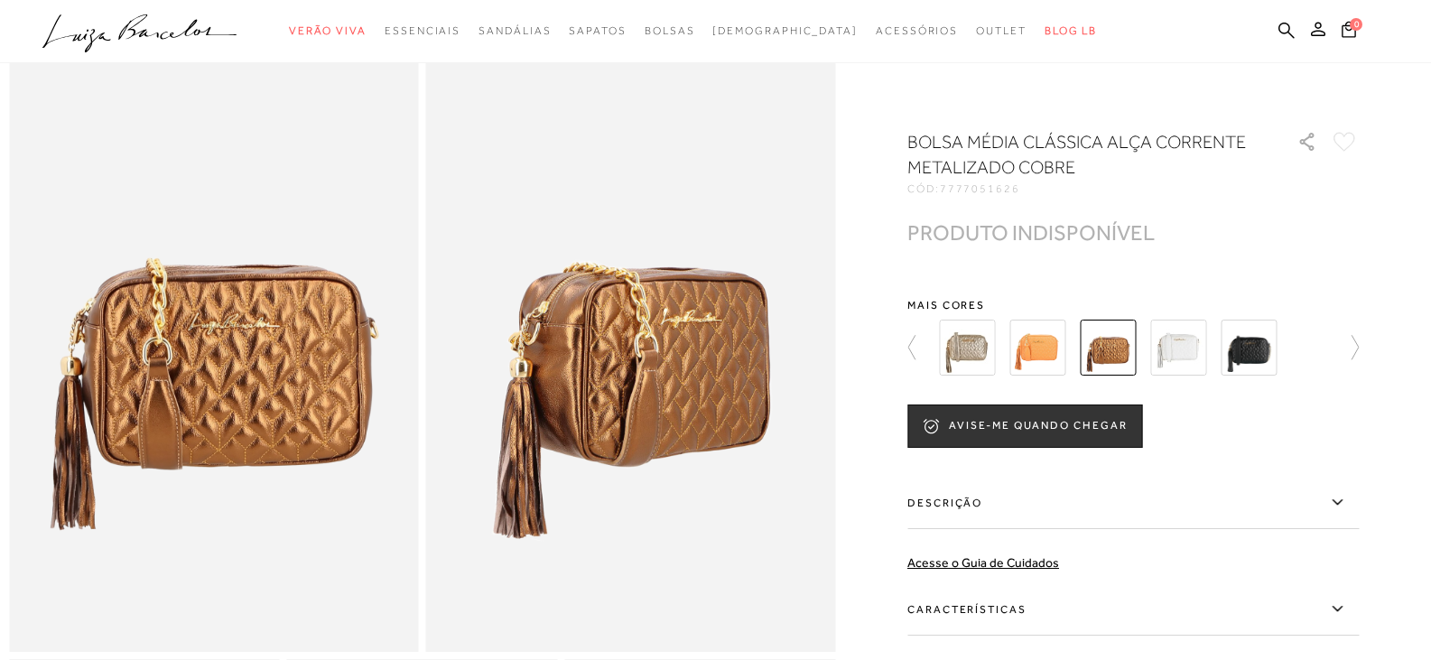
click at [1170, 357] on img at bounding box center [1178, 348] width 56 height 56
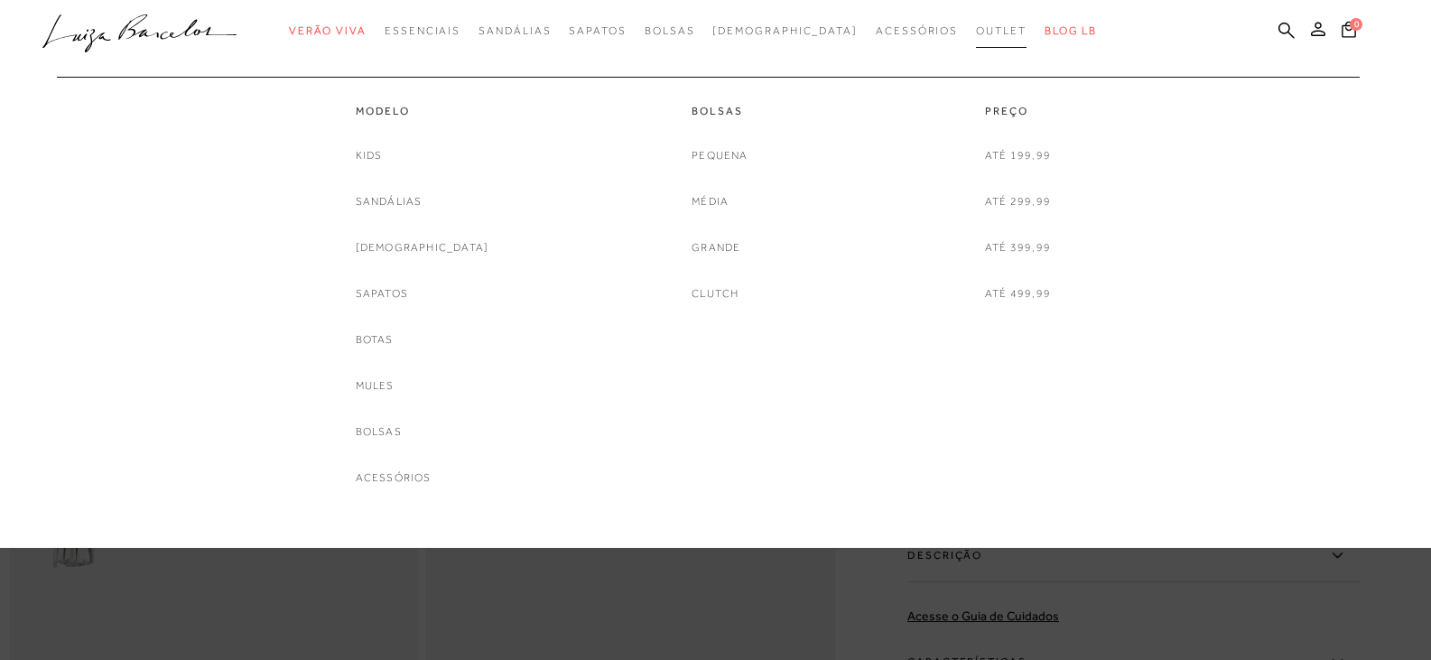
click at [976, 32] on span "Outlet" at bounding box center [1001, 30] width 51 height 13
click at [726, 153] on link "Pequena" at bounding box center [719, 155] width 56 height 19
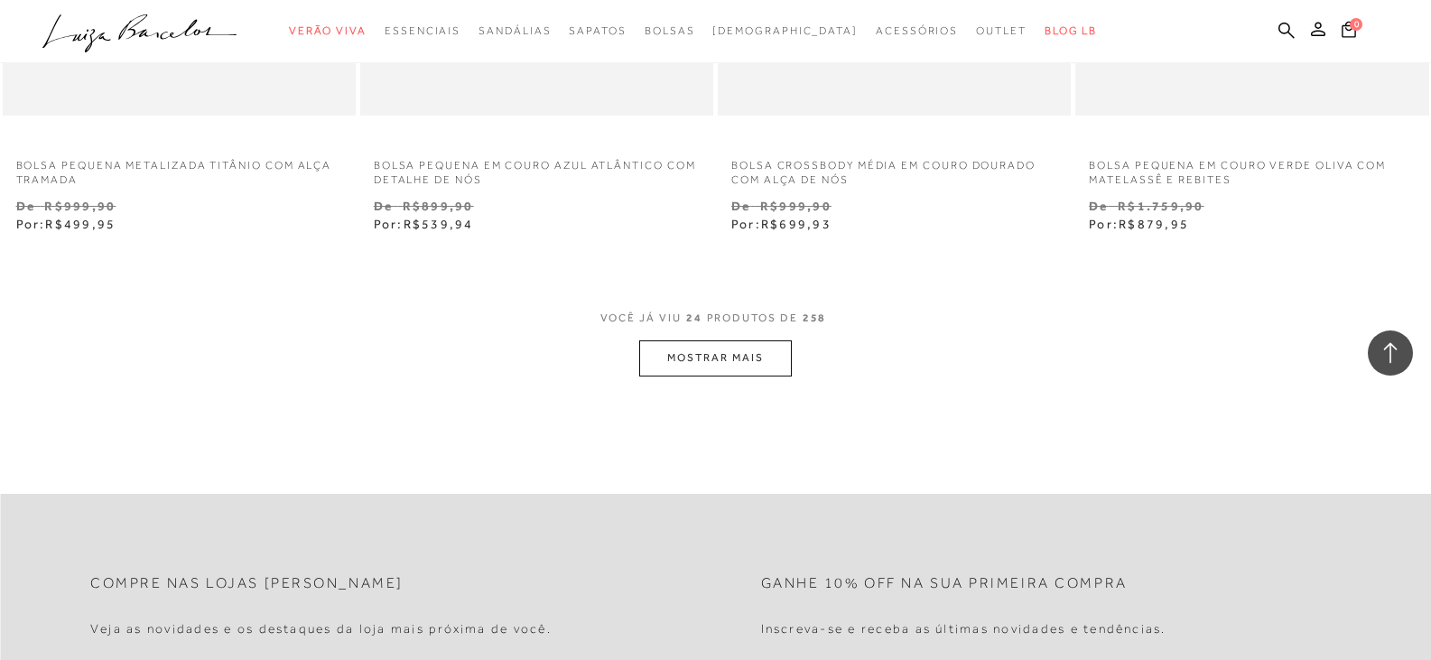
scroll to position [3882, 0]
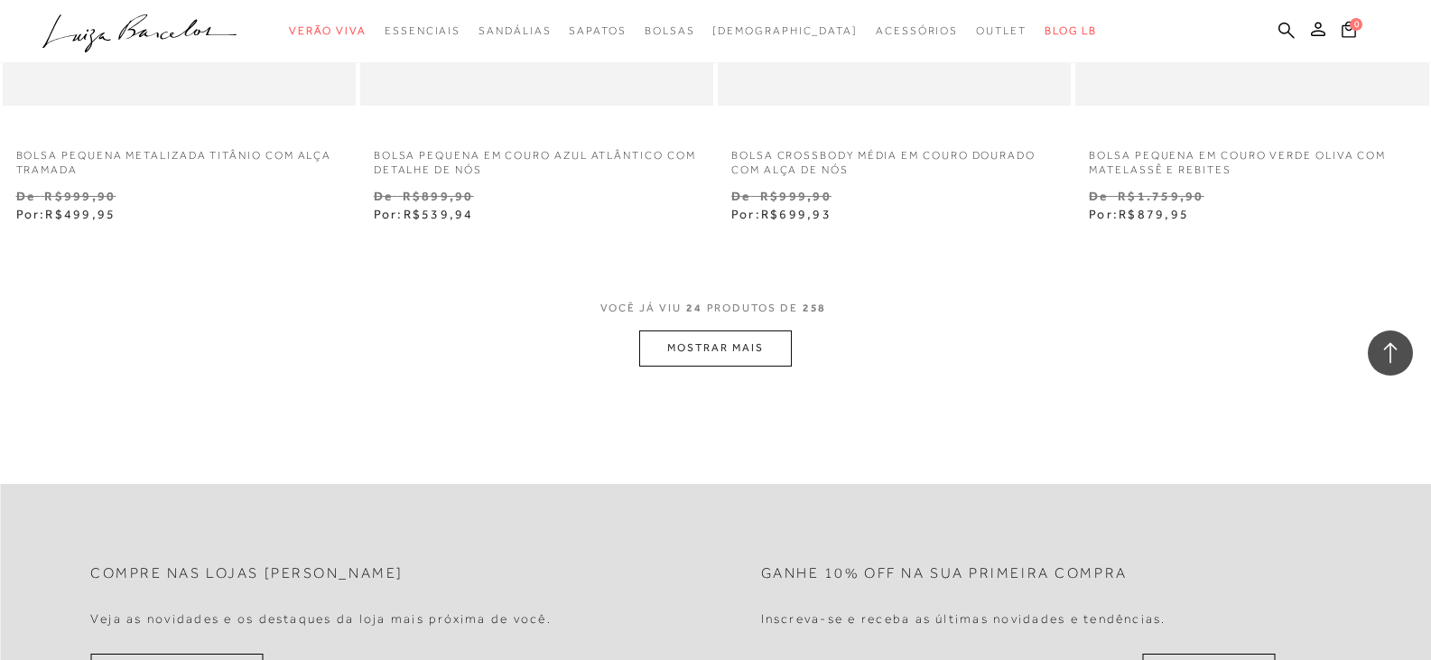
click at [721, 353] on button "MOSTRAR MAIS" at bounding box center [715, 347] width 152 height 35
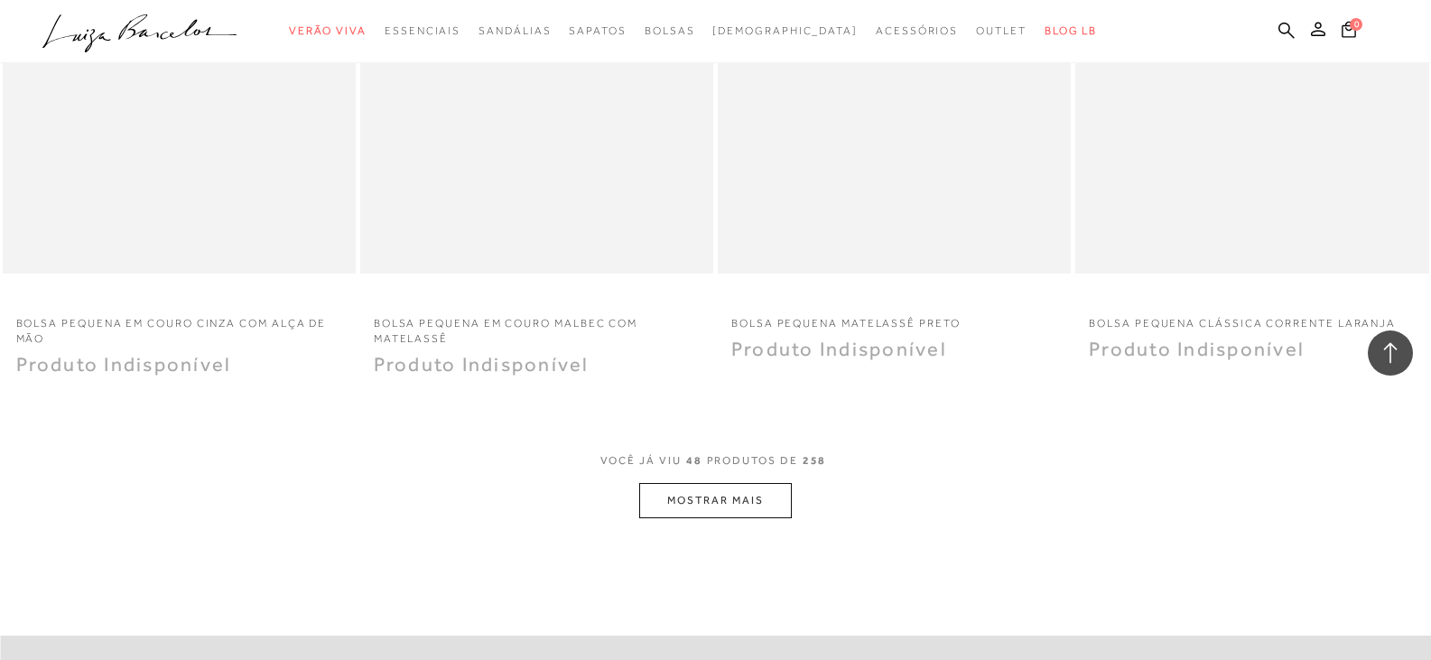
scroll to position [7673, 0]
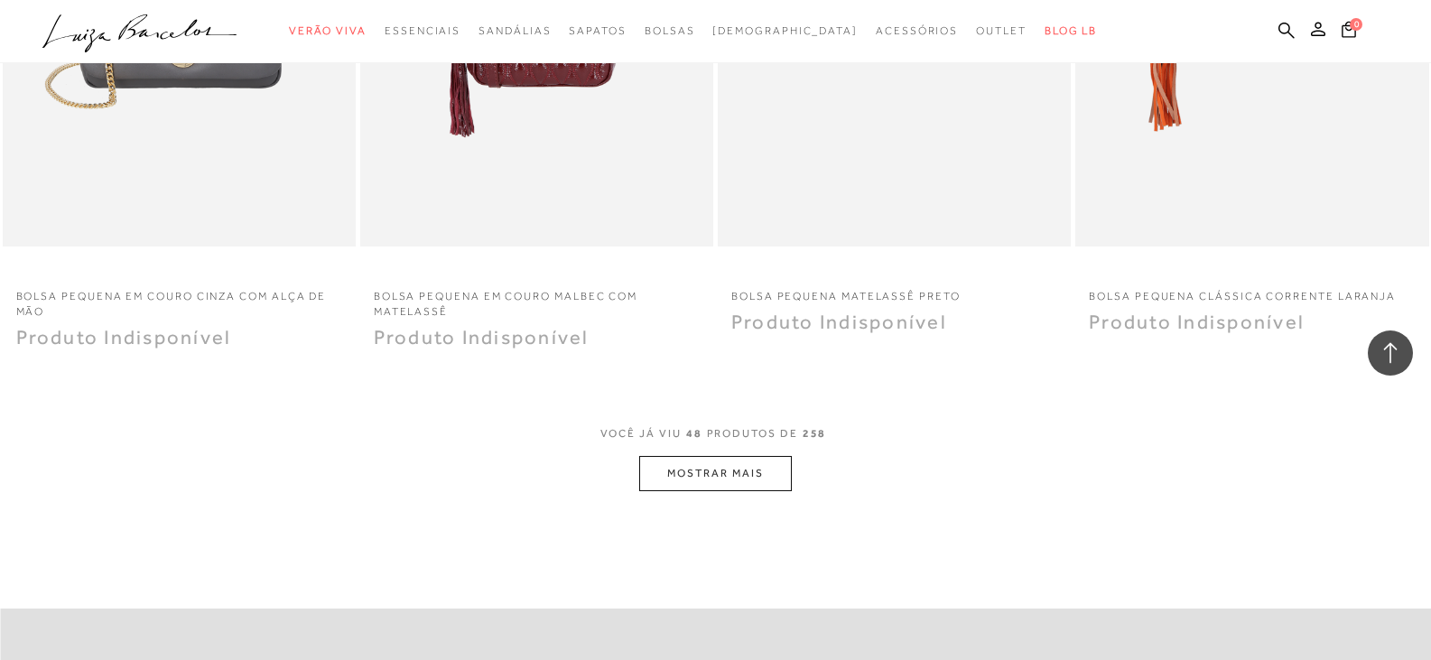
click at [709, 472] on button "MOSTRAR MAIS" at bounding box center [715, 473] width 152 height 35
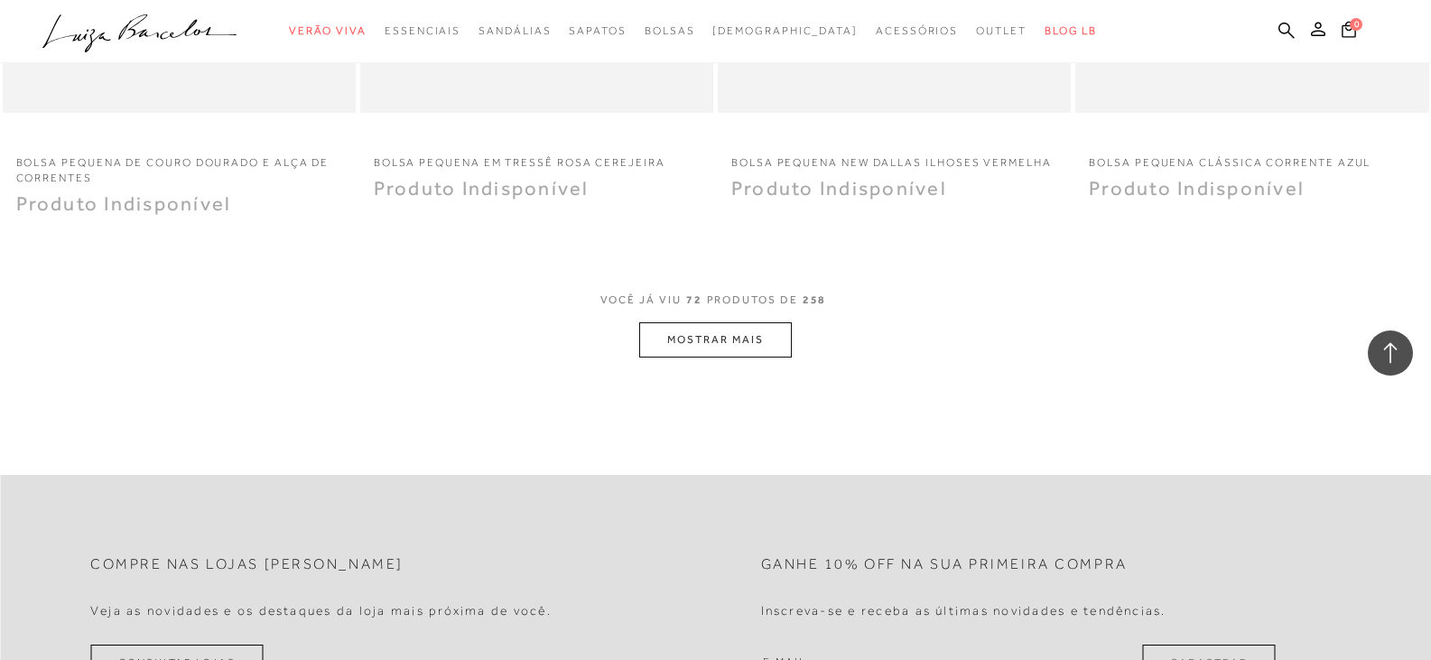
scroll to position [11735, 0]
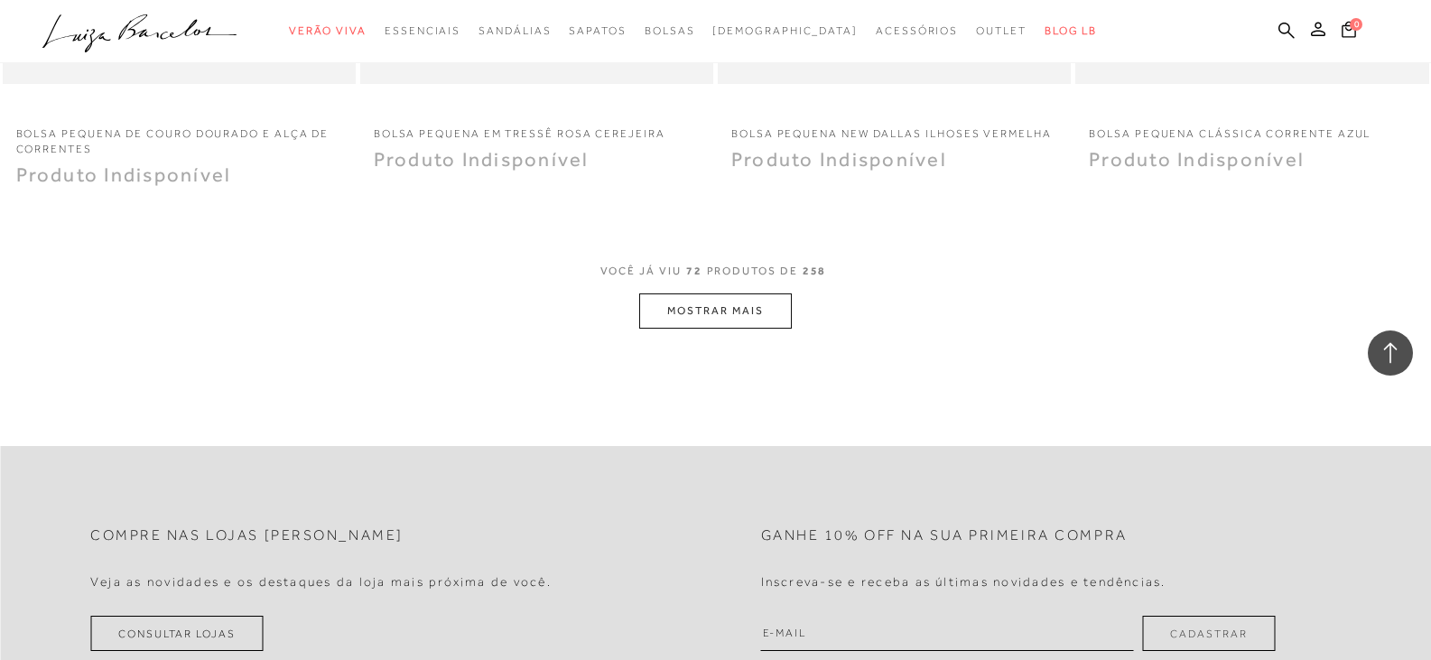
click at [737, 311] on button "MOSTRAR MAIS" at bounding box center [715, 310] width 152 height 35
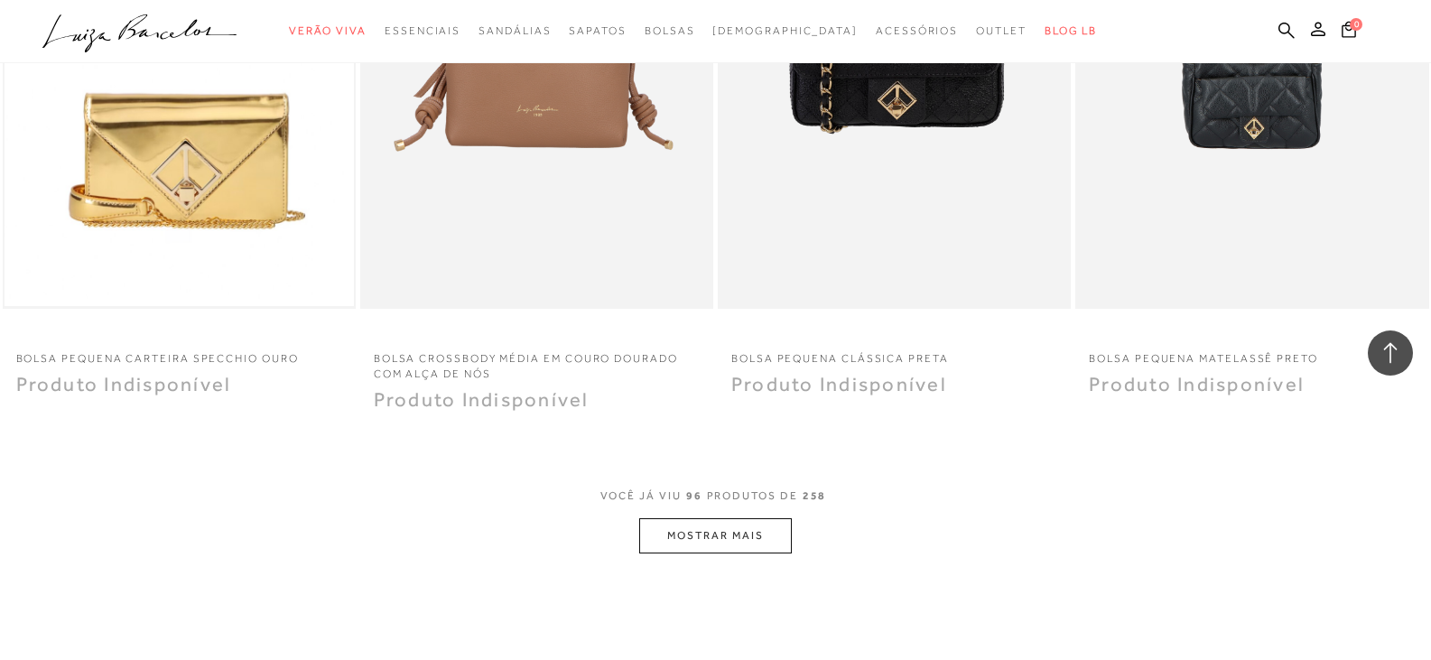
scroll to position [15436, 0]
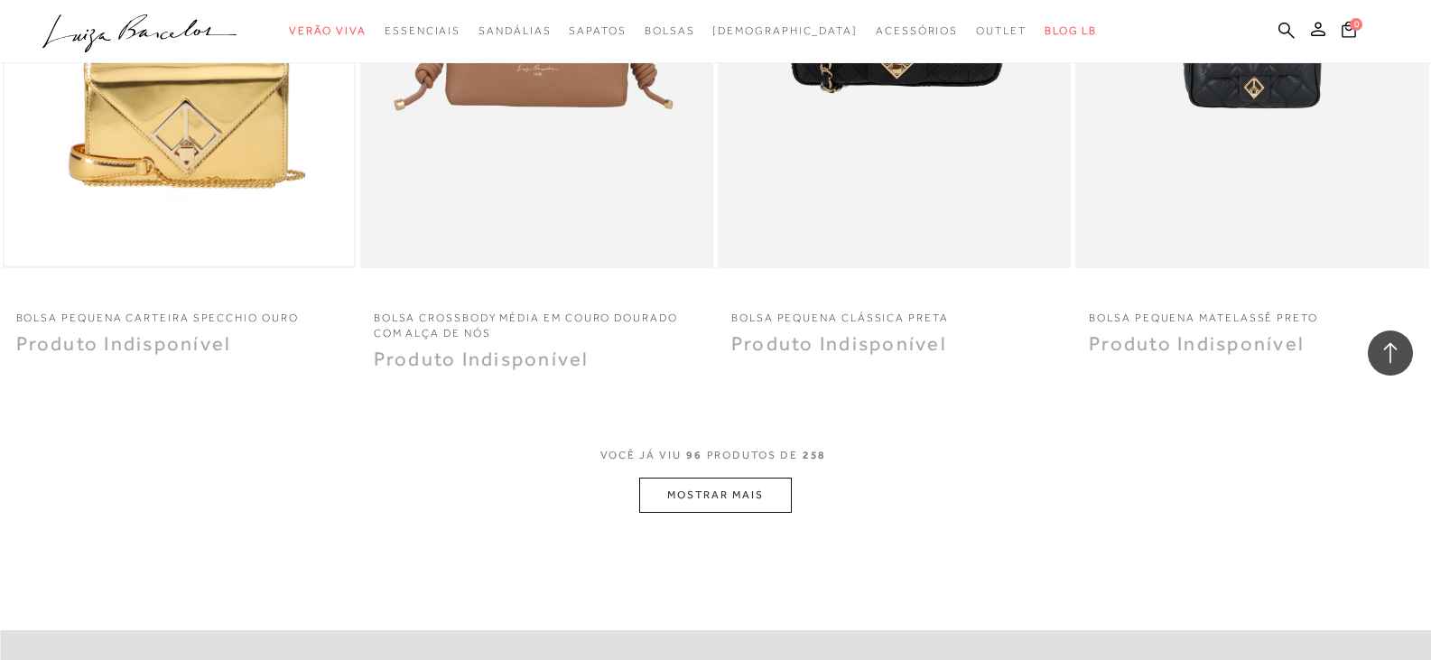
click at [742, 496] on button "MOSTRAR MAIS" at bounding box center [715, 495] width 152 height 35
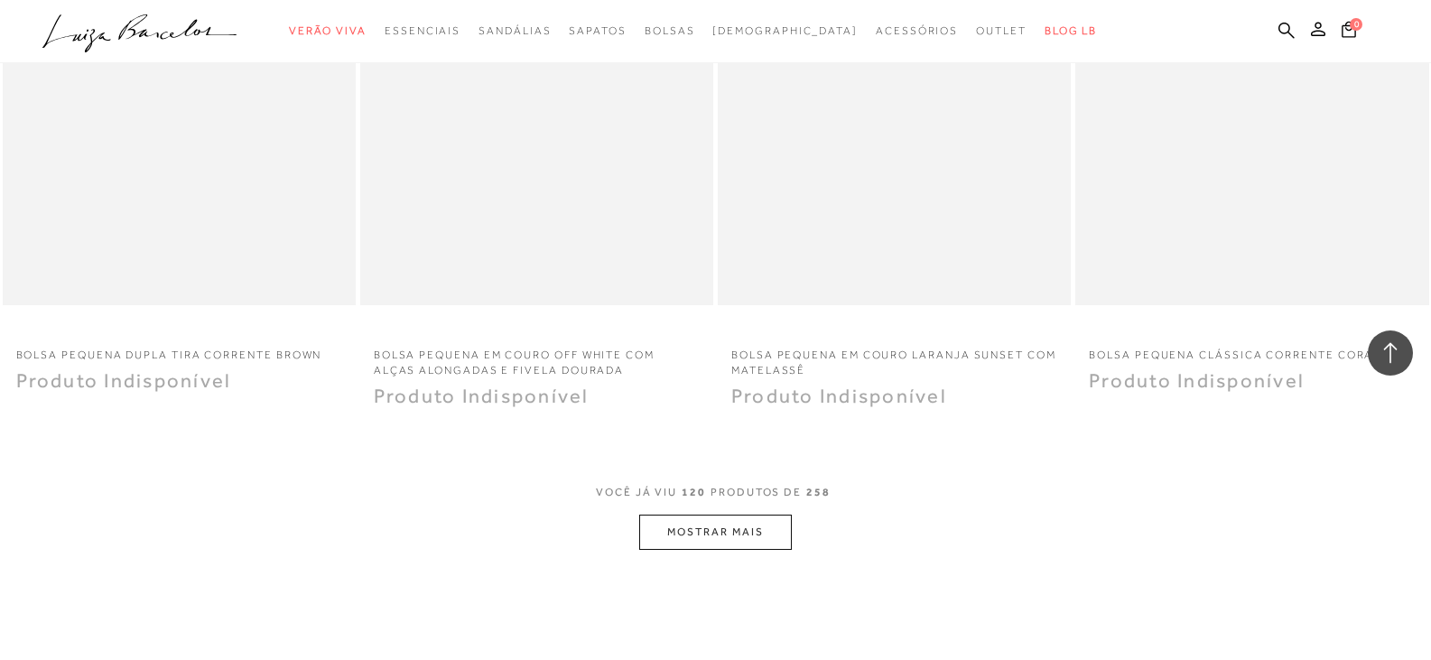
scroll to position [19408, 0]
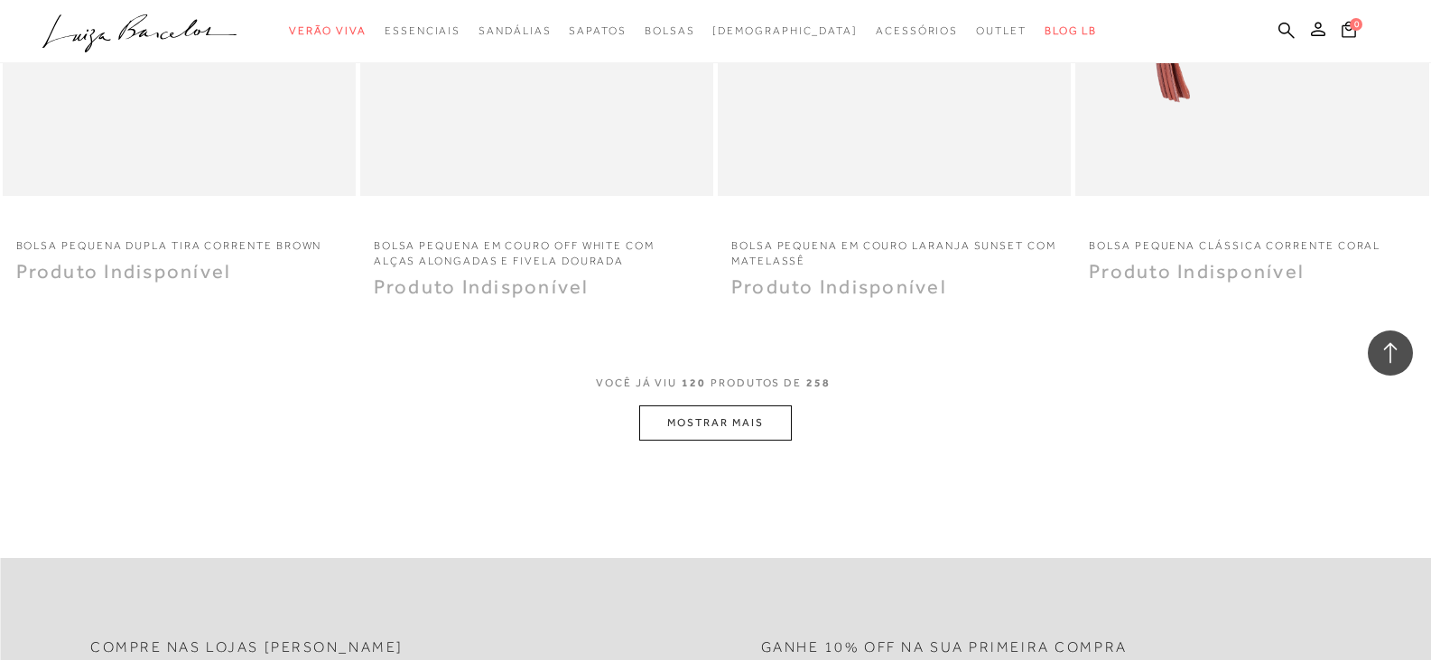
click at [719, 418] on button "MOSTRAR MAIS" at bounding box center [715, 422] width 152 height 35
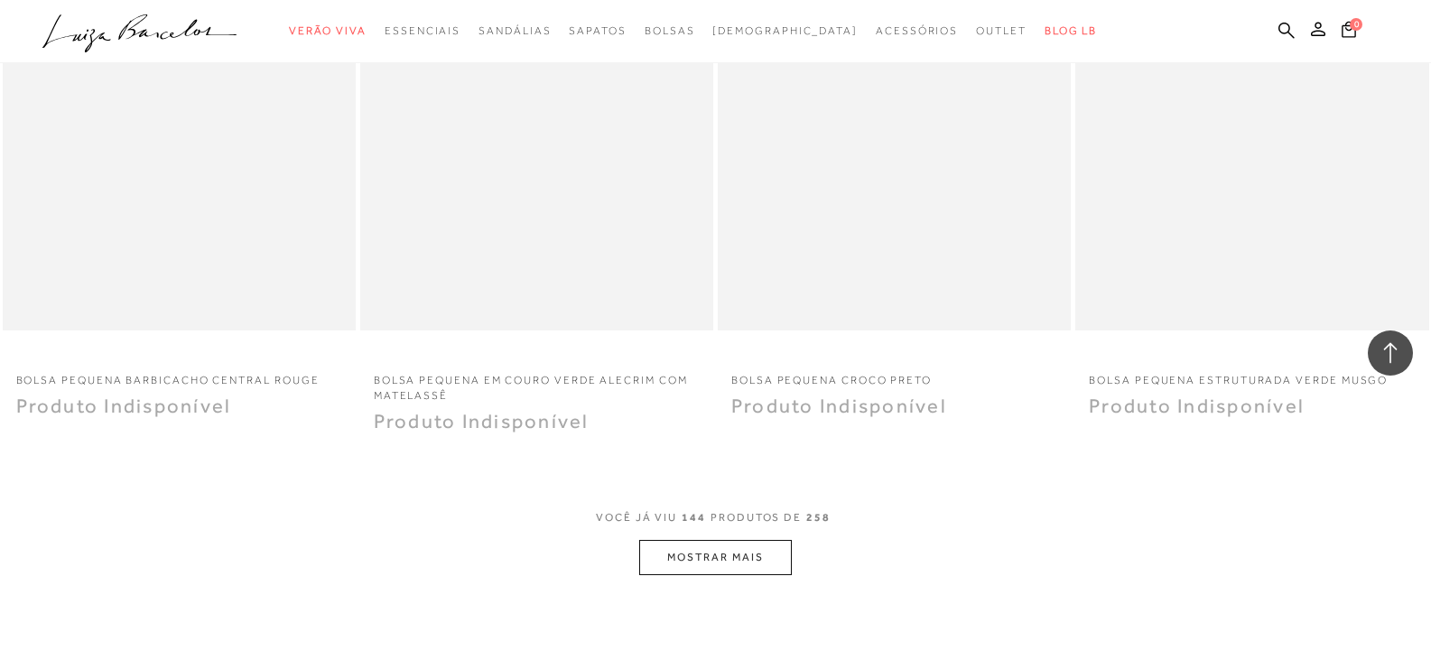
scroll to position [23199, 0]
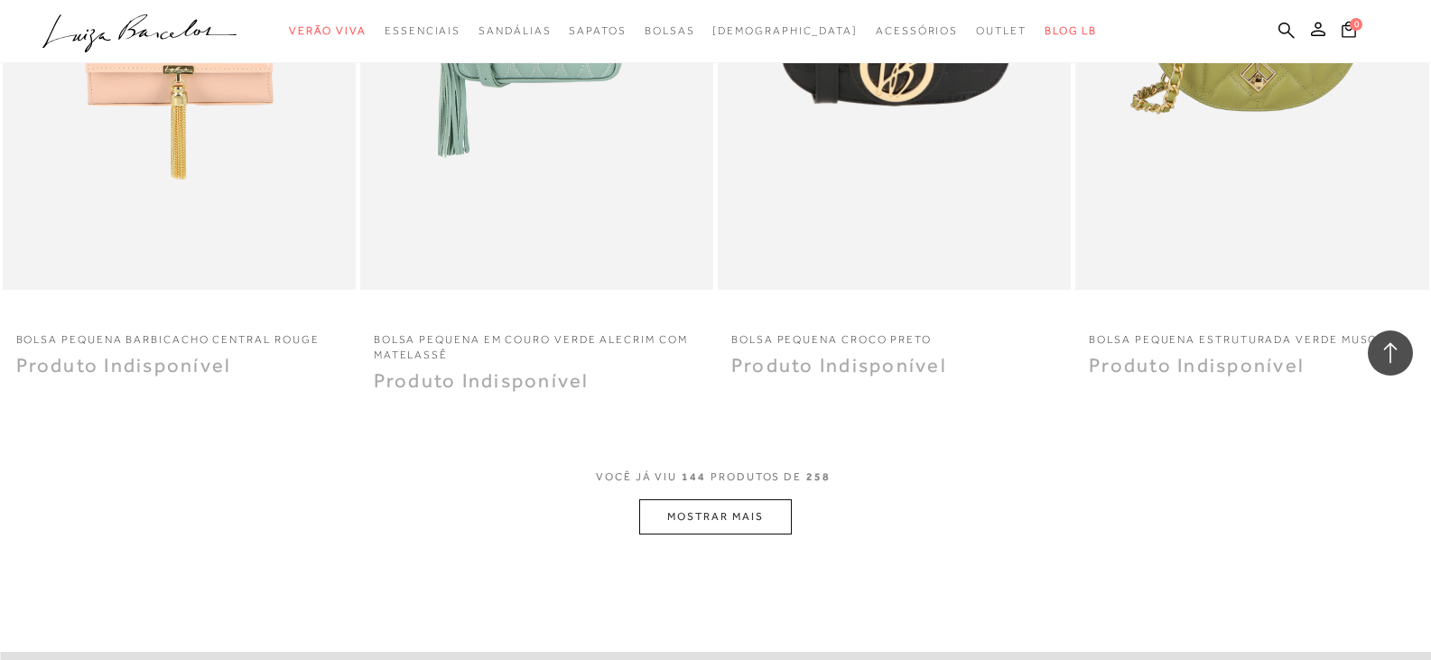
click at [698, 510] on button "MOSTRAR MAIS" at bounding box center [715, 516] width 152 height 35
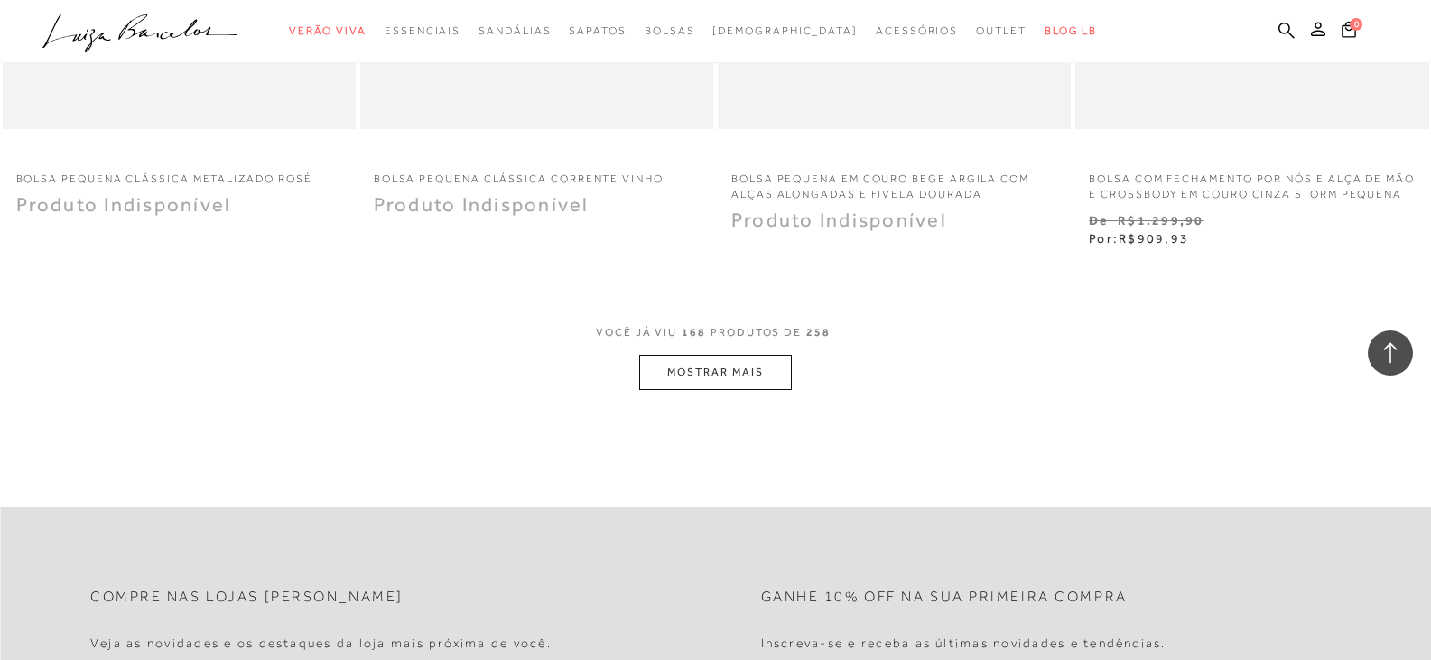
scroll to position [27261, 0]
click at [738, 378] on button "MOSTRAR MAIS" at bounding box center [715, 370] width 152 height 35
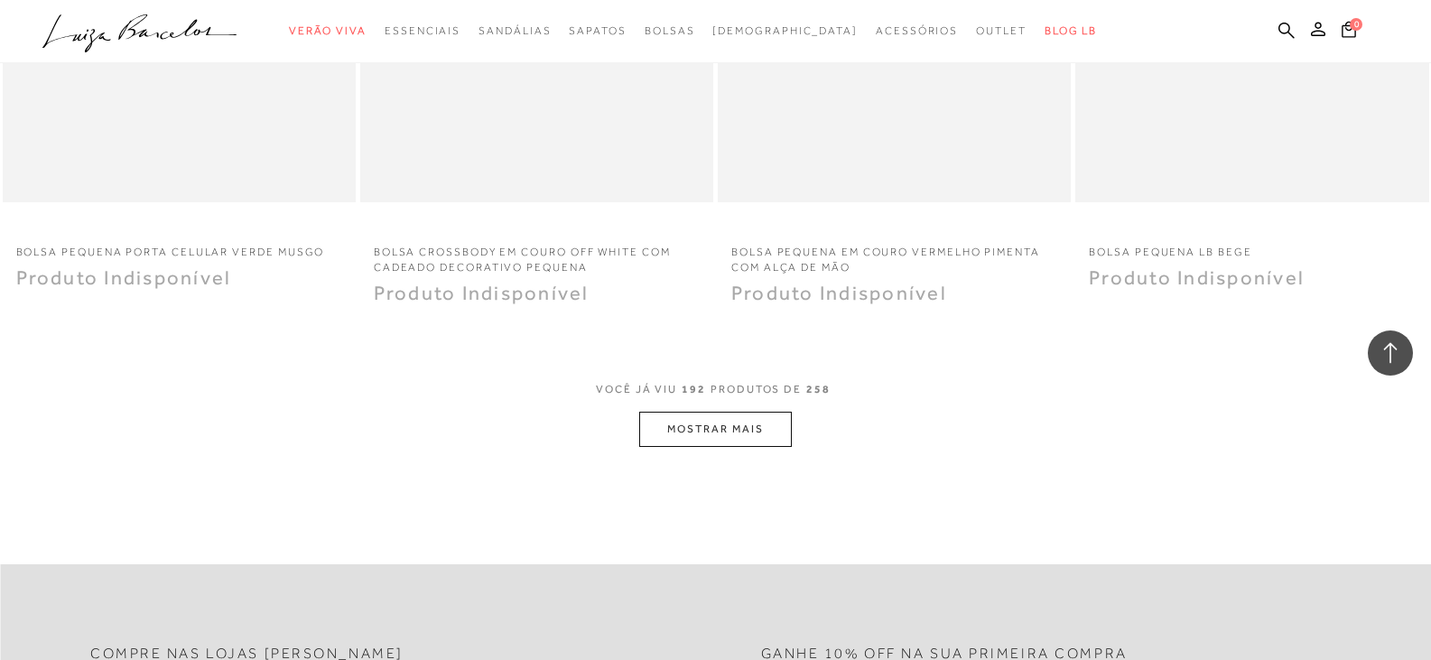
scroll to position [31143, 0]
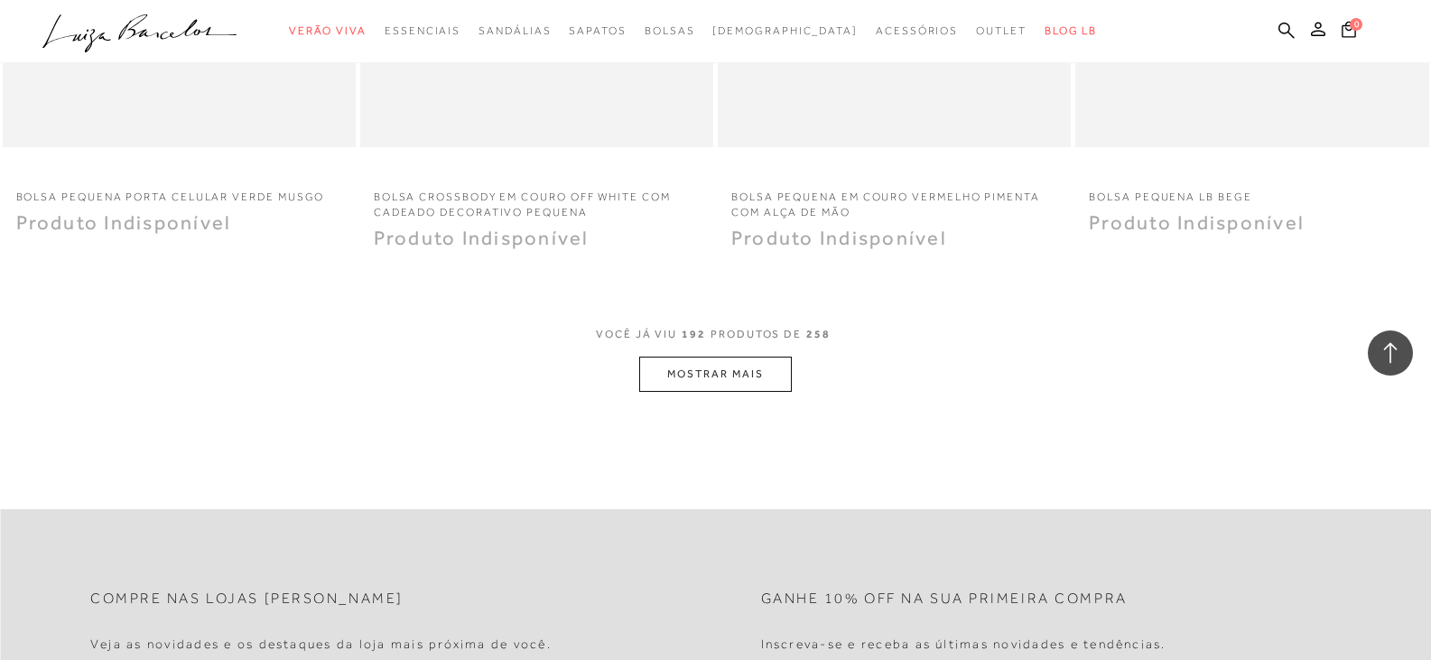
click at [741, 385] on button "MOSTRAR MAIS" at bounding box center [715, 374] width 152 height 35
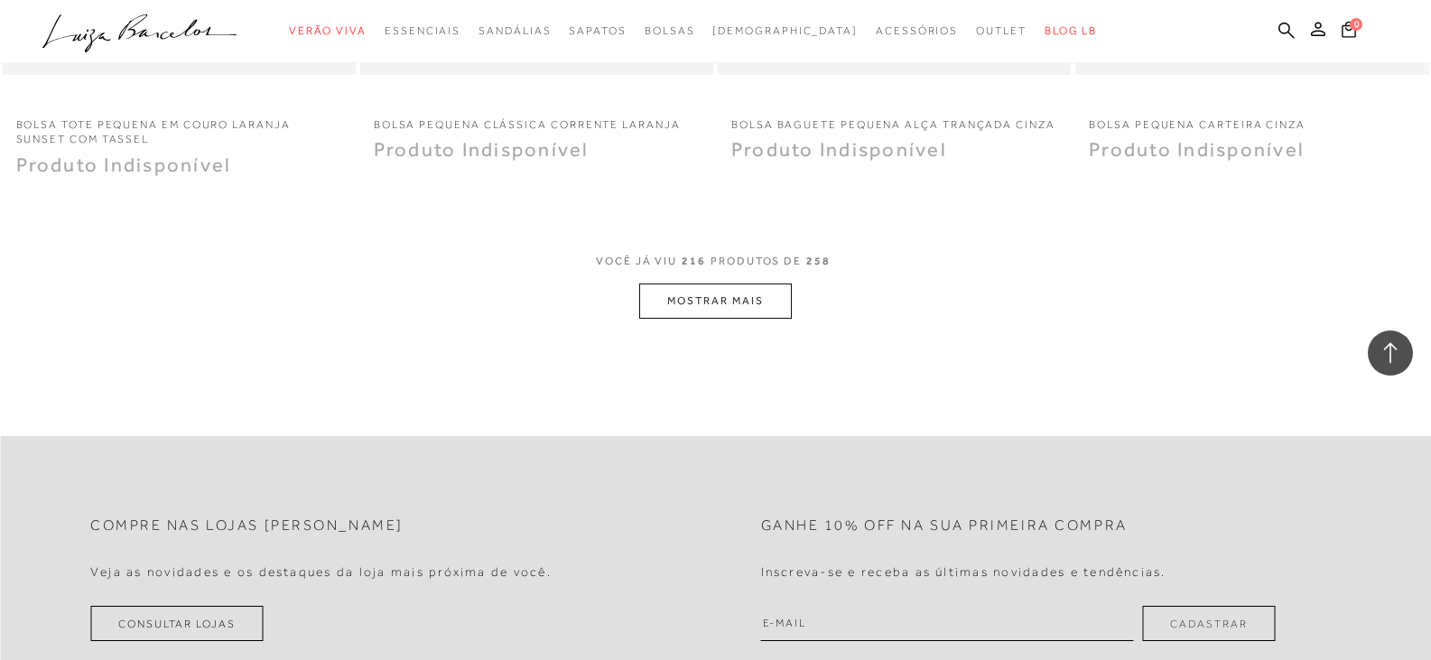
scroll to position [35115, 0]
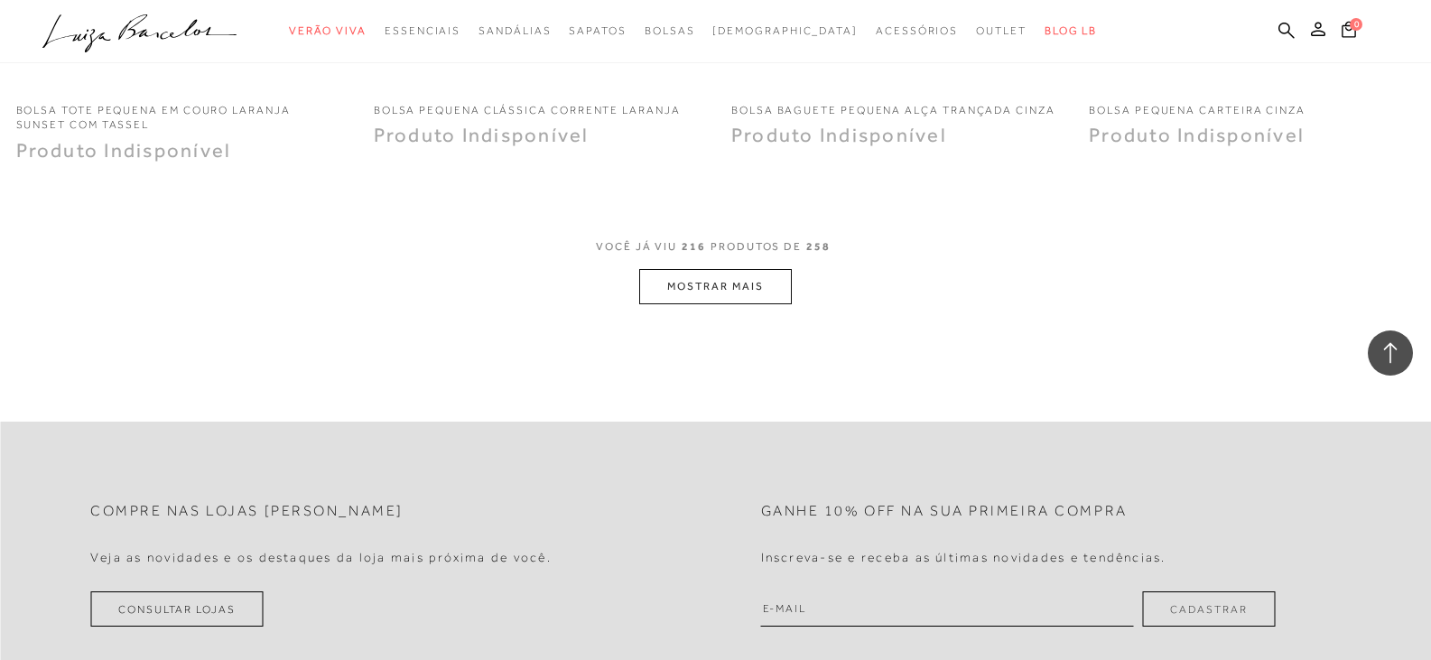
click at [723, 304] on button "MOSTRAR MAIS" at bounding box center [715, 286] width 152 height 35
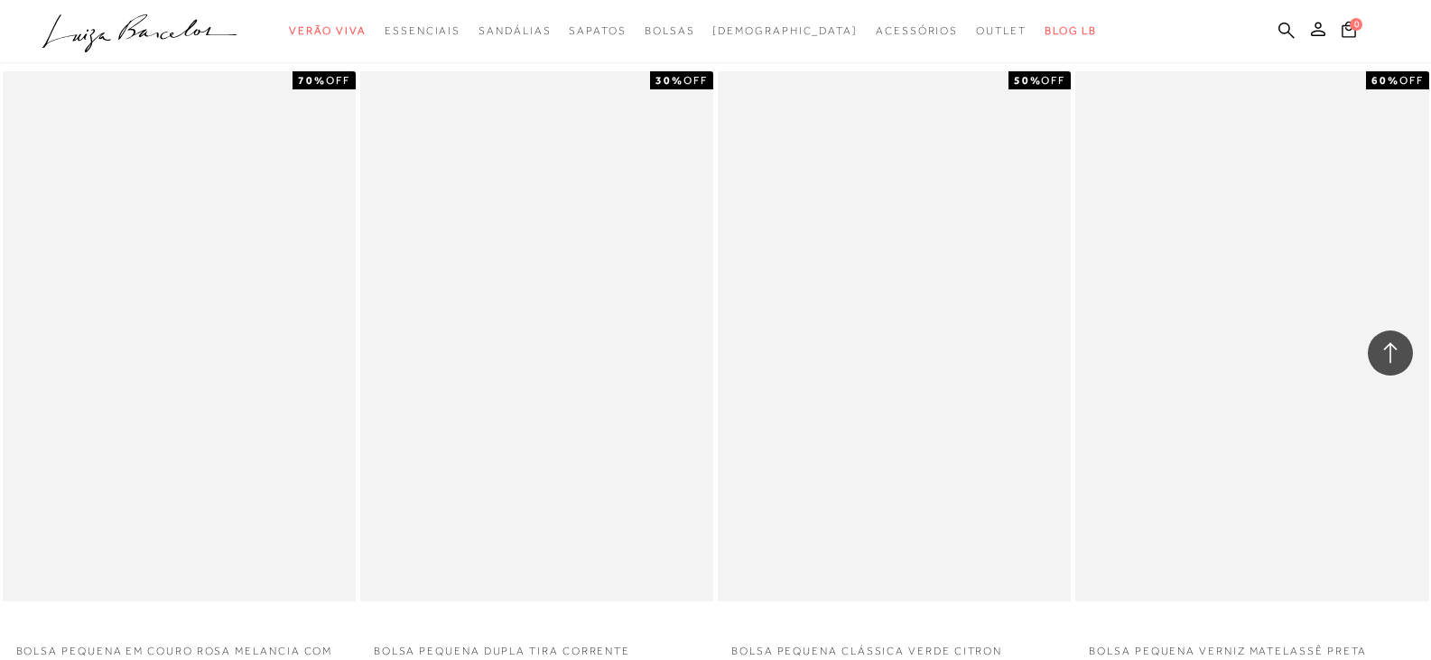
scroll to position [37913, 0]
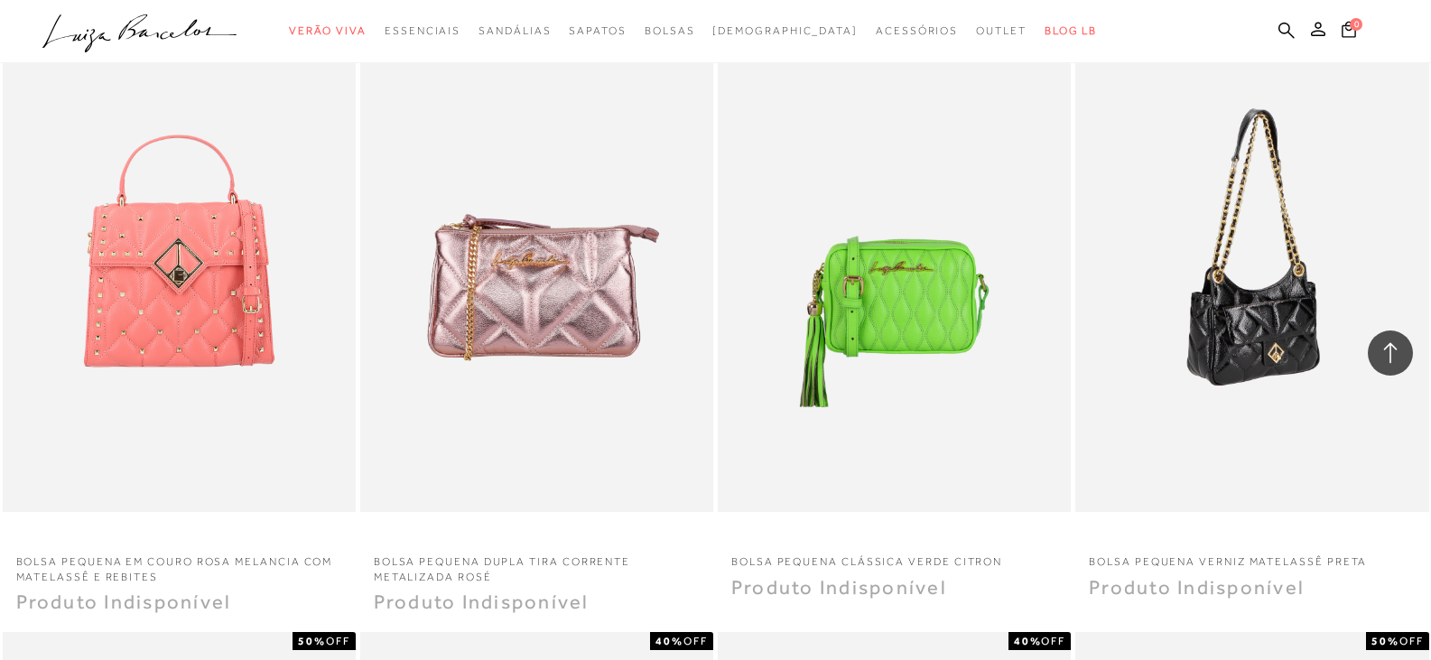
click at [1241, 353] on img at bounding box center [1252, 247] width 351 height 530
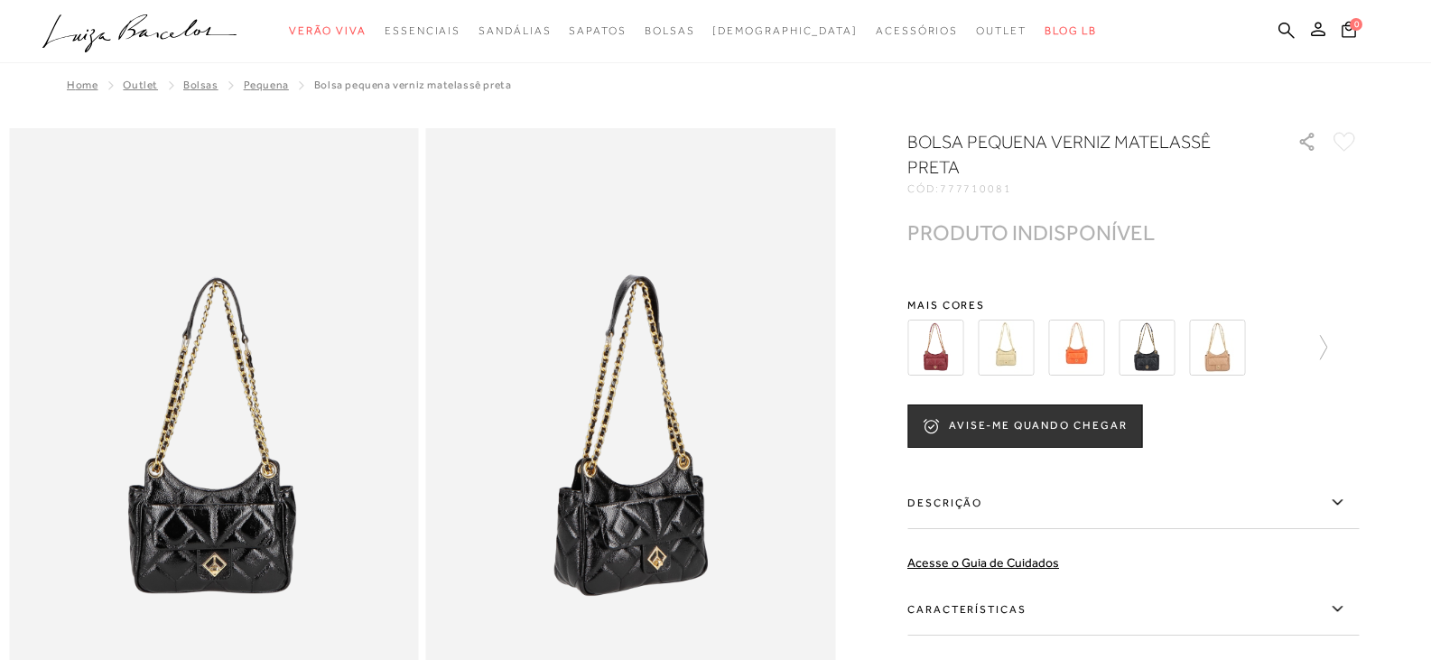
click at [1016, 350] on img at bounding box center [1006, 348] width 56 height 56
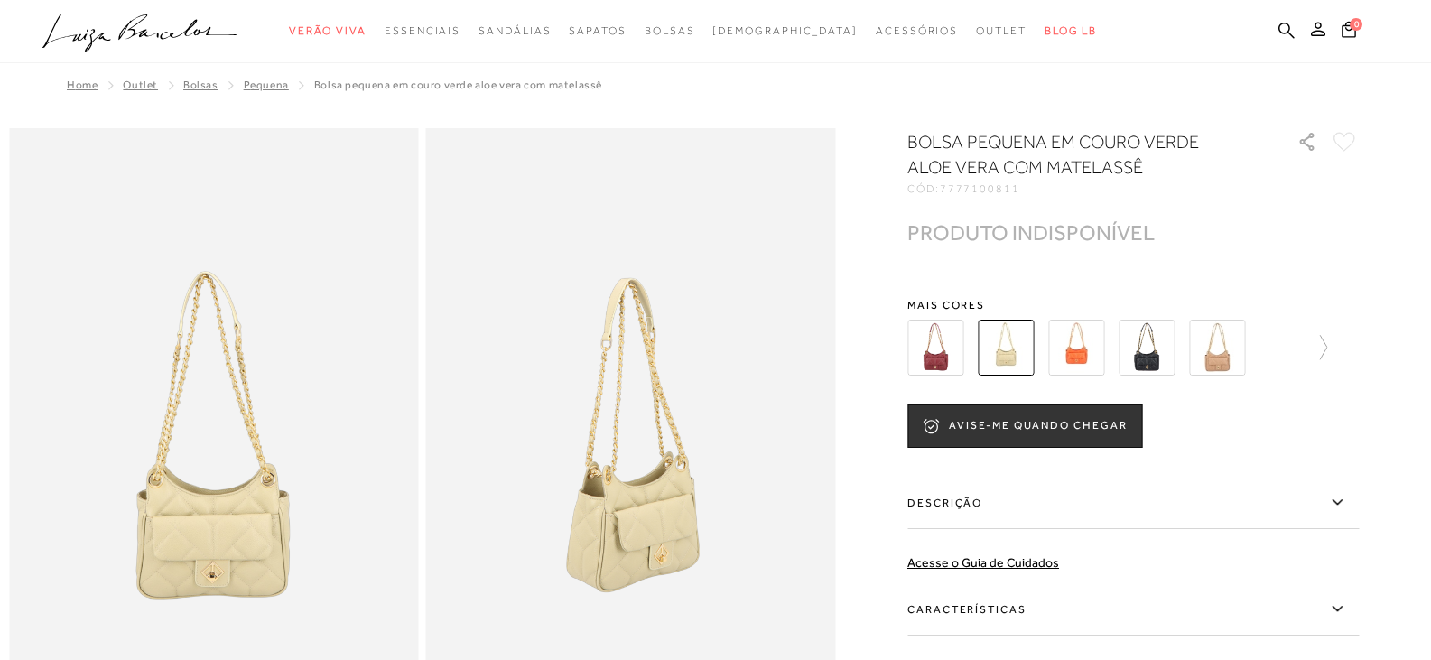
click at [645, 513] on img at bounding box center [631, 435] width 410 height 614
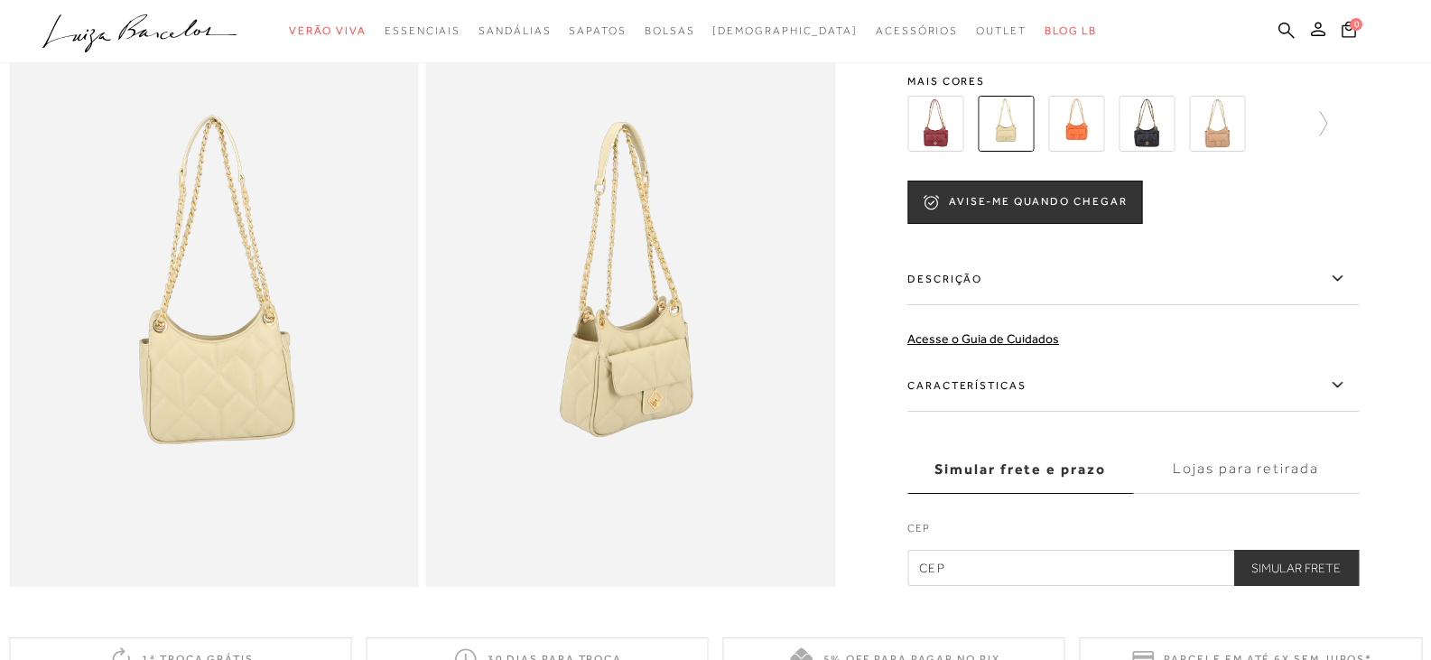
scroll to position [812, 0]
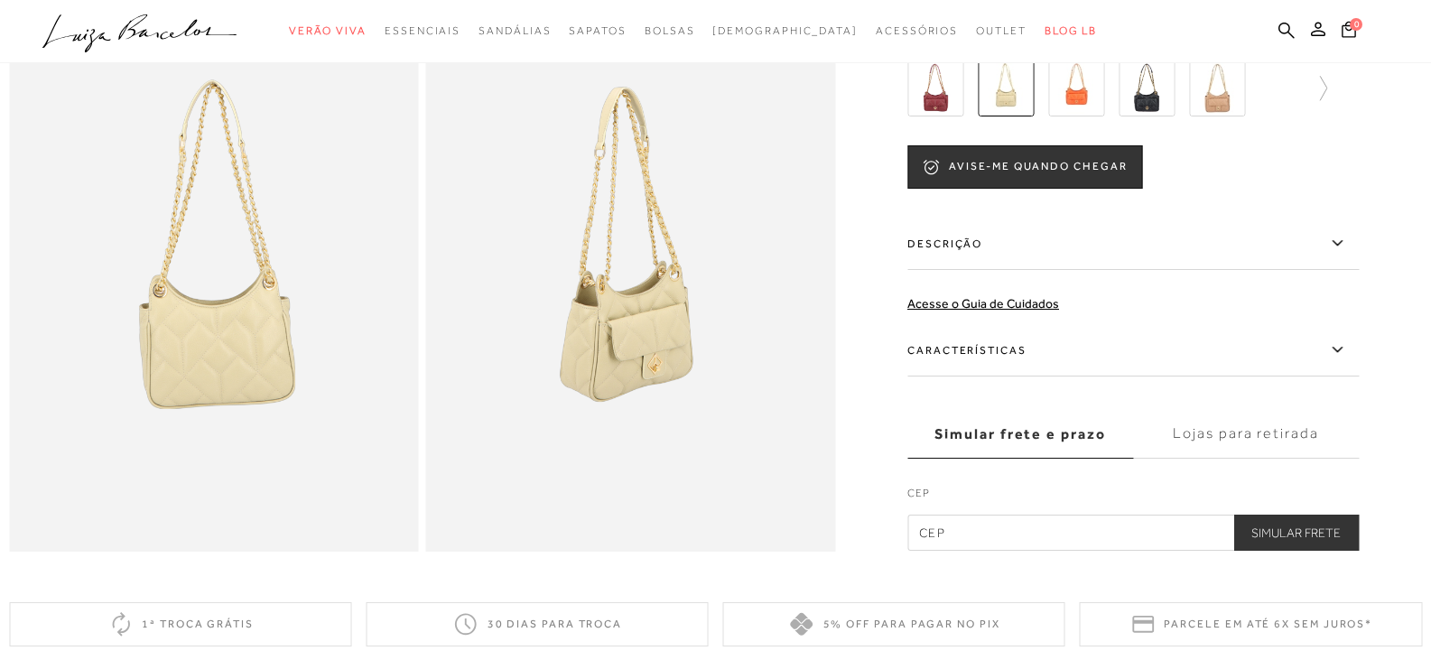
click at [1157, 116] on img at bounding box center [1146, 88] width 56 height 56
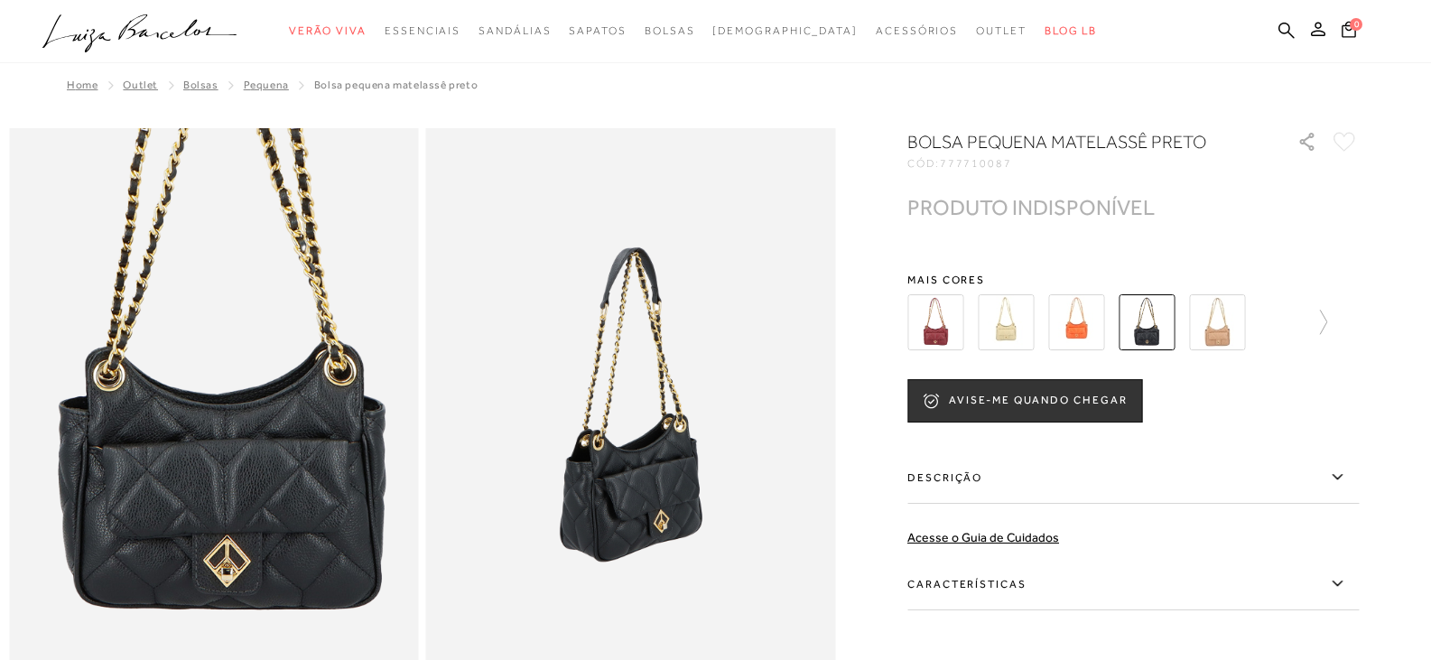
click at [202, 513] on img at bounding box center [221, 364] width 819 height 1229
